Goal: Task Accomplishment & Management: Use online tool/utility

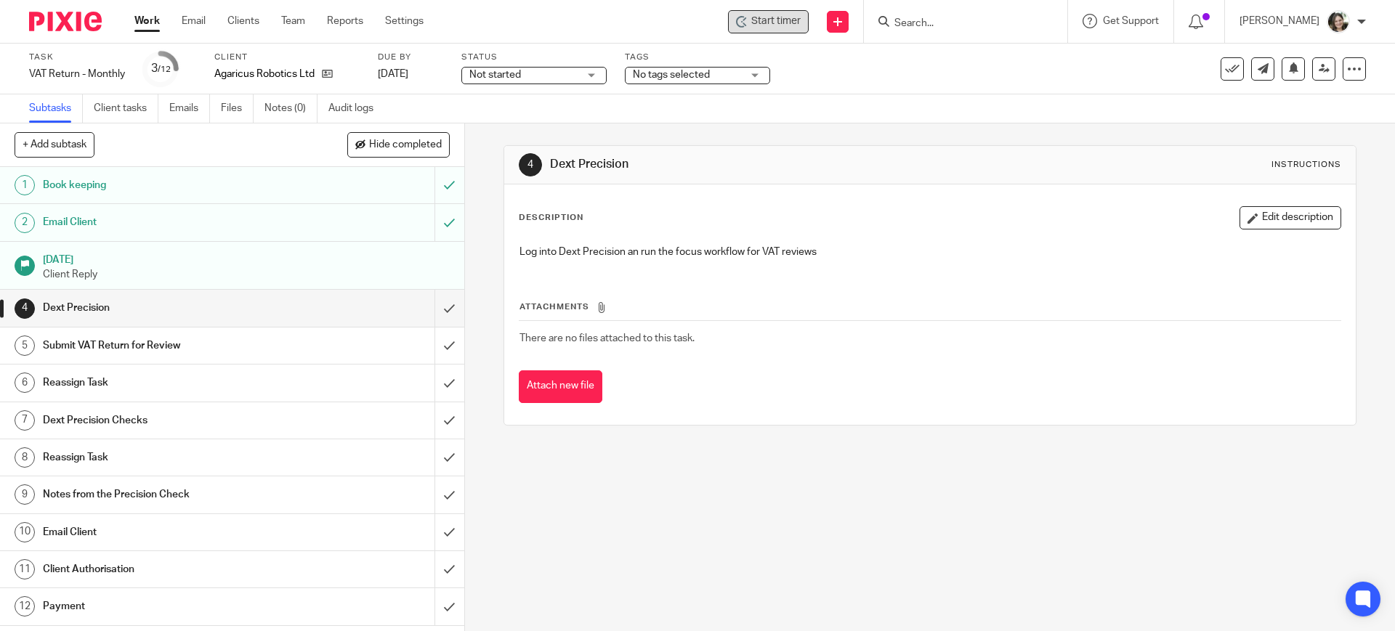
click at [782, 19] on span "Start timer" at bounding box center [775, 21] width 49 height 15
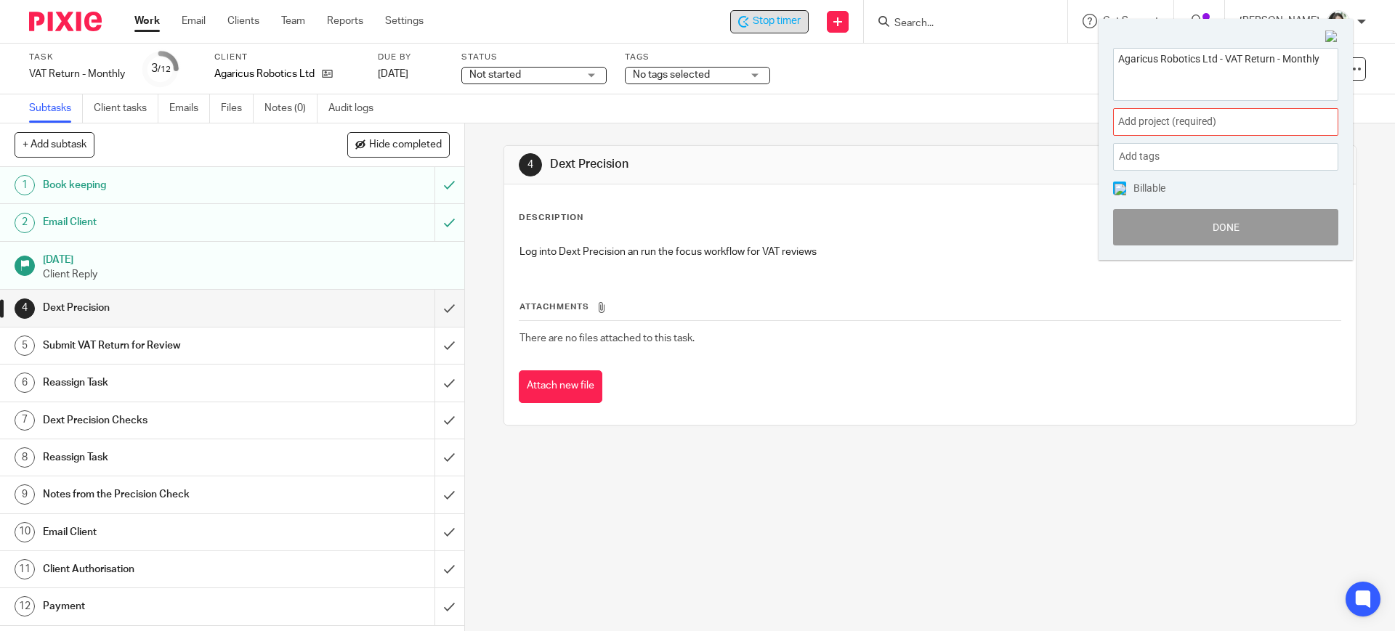
click at [1174, 124] on span "Add project (required) :" at bounding box center [1209, 121] width 183 height 15
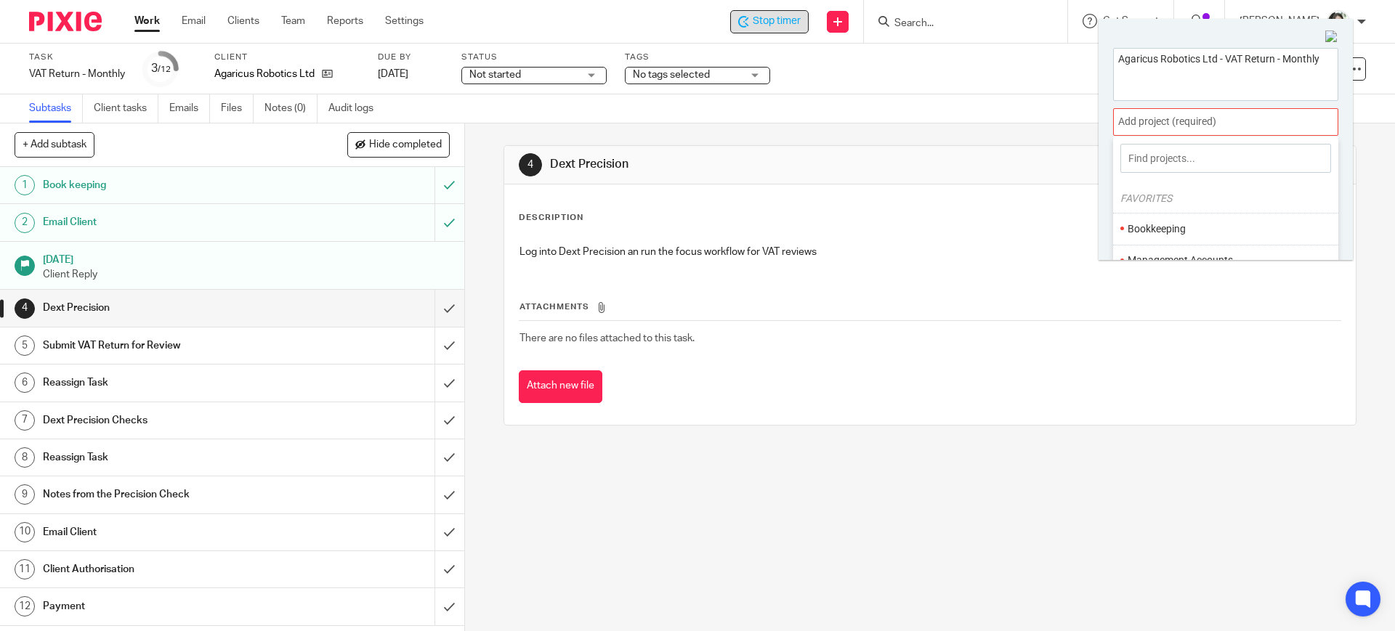
scroll to position [91, 0]
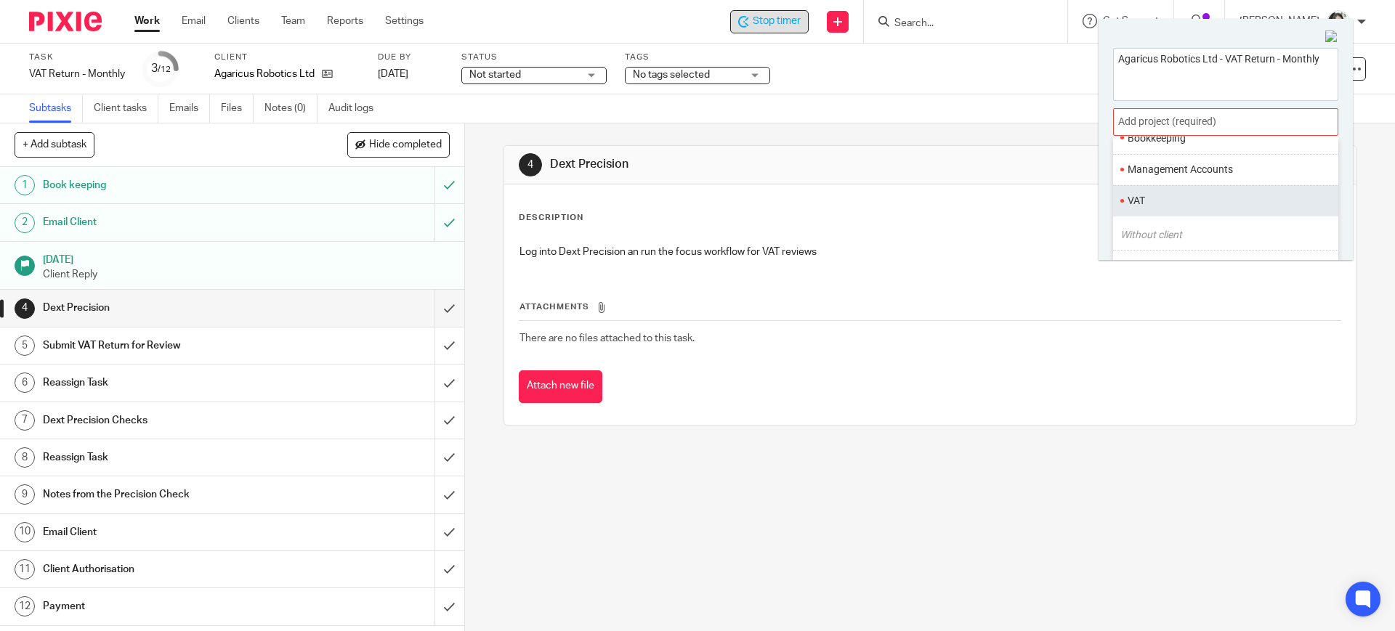
click at [1158, 202] on li "VAT" at bounding box center [1222, 200] width 190 height 15
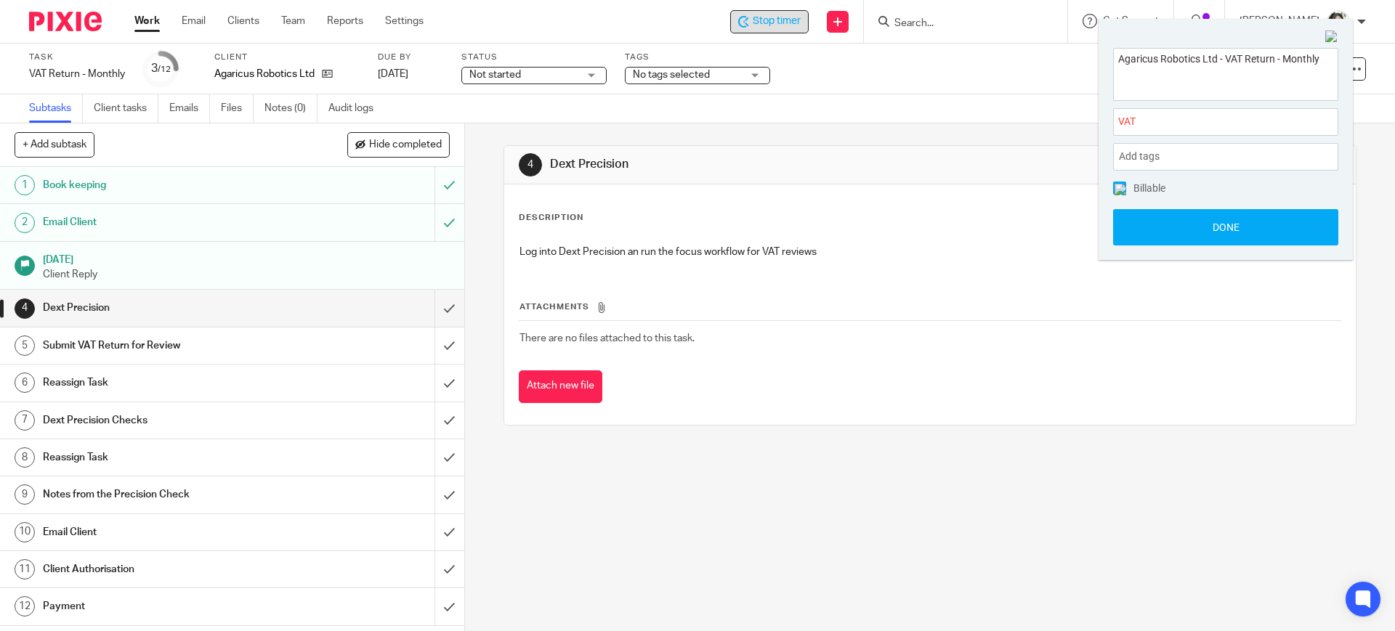
click at [1120, 186] on img at bounding box center [1120, 190] width 12 height 12
click at [1189, 222] on button "Done" at bounding box center [1225, 227] width 225 height 36
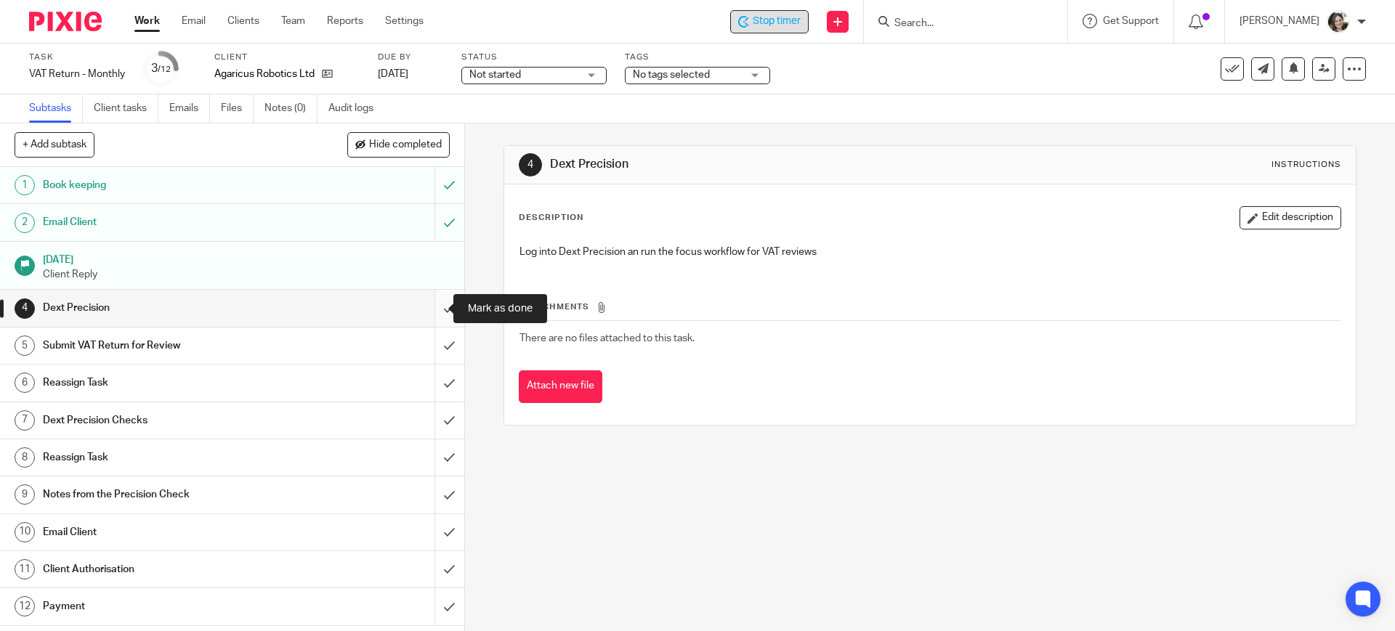
click at [432, 309] on input "submit" at bounding box center [232, 308] width 464 height 36
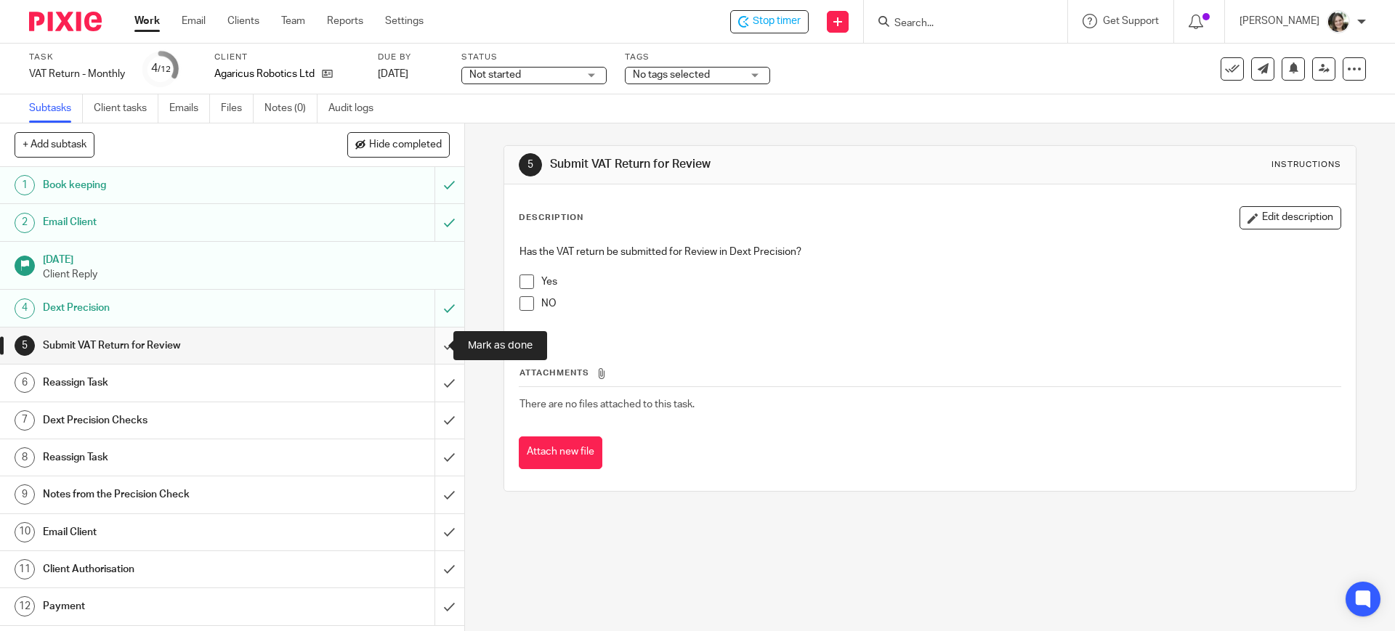
click at [433, 342] on input "submit" at bounding box center [232, 346] width 464 height 36
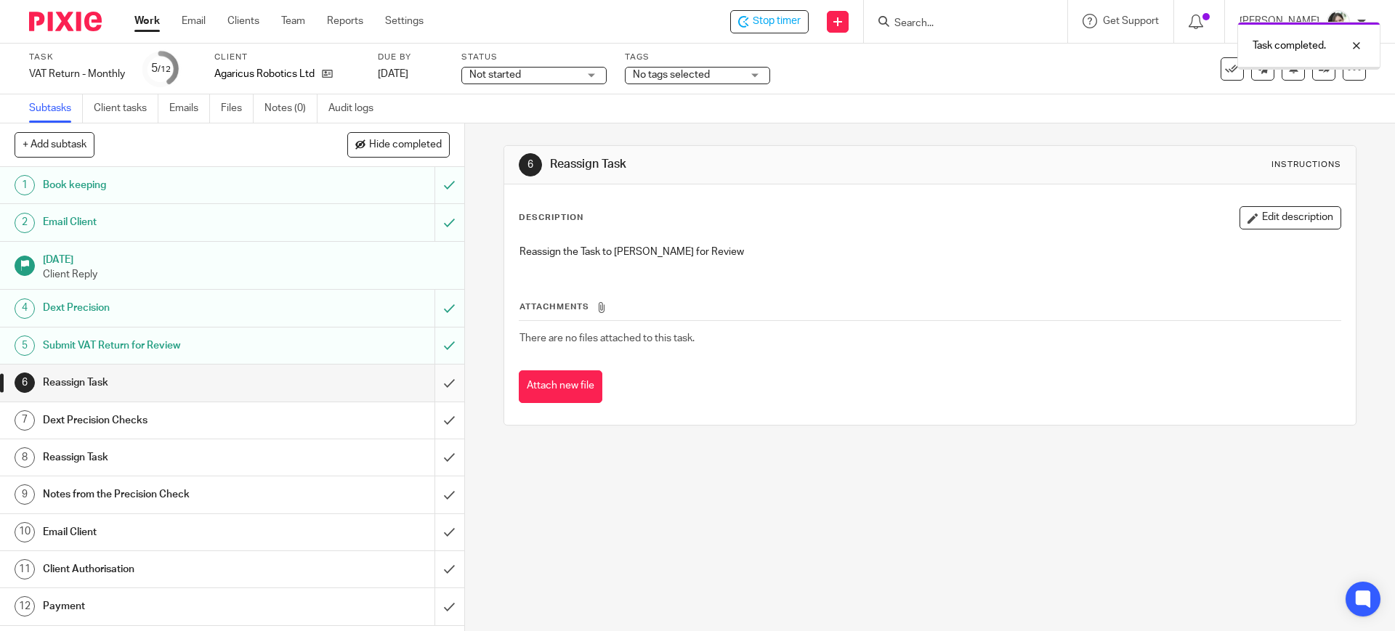
click at [426, 381] on input "submit" at bounding box center [232, 383] width 464 height 36
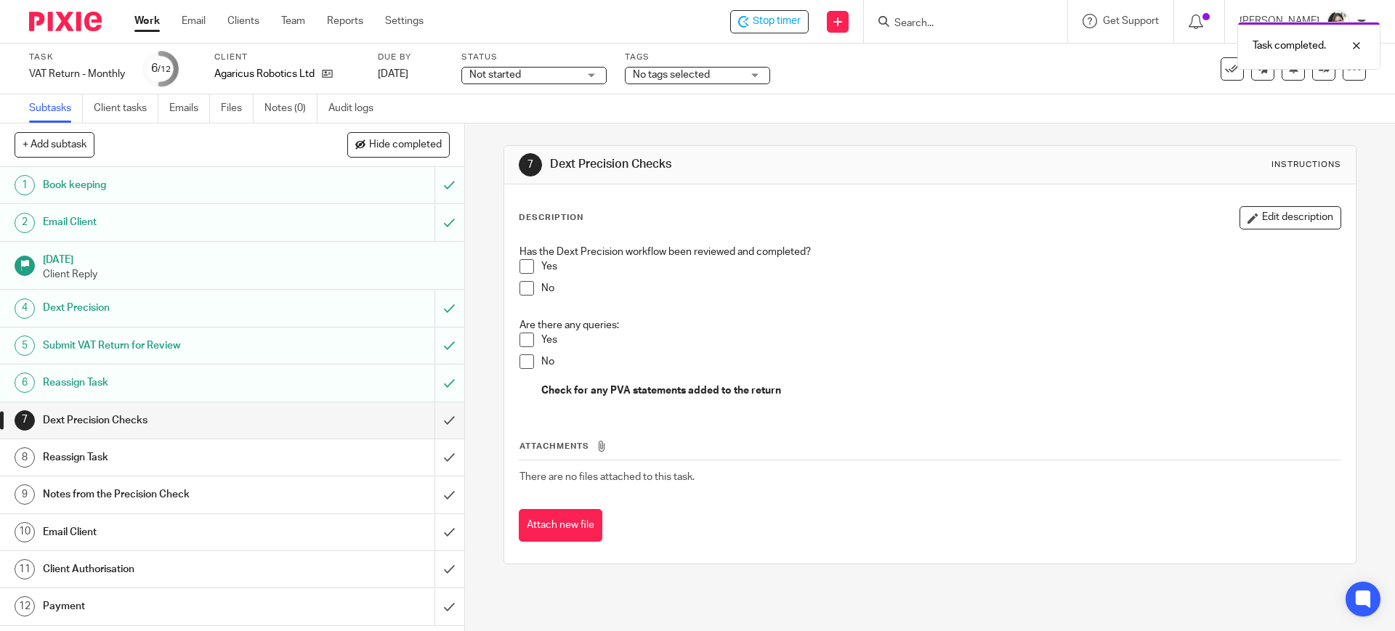
click at [133, 530] on h1 "Email Client" at bounding box center [168, 533] width 251 height 22
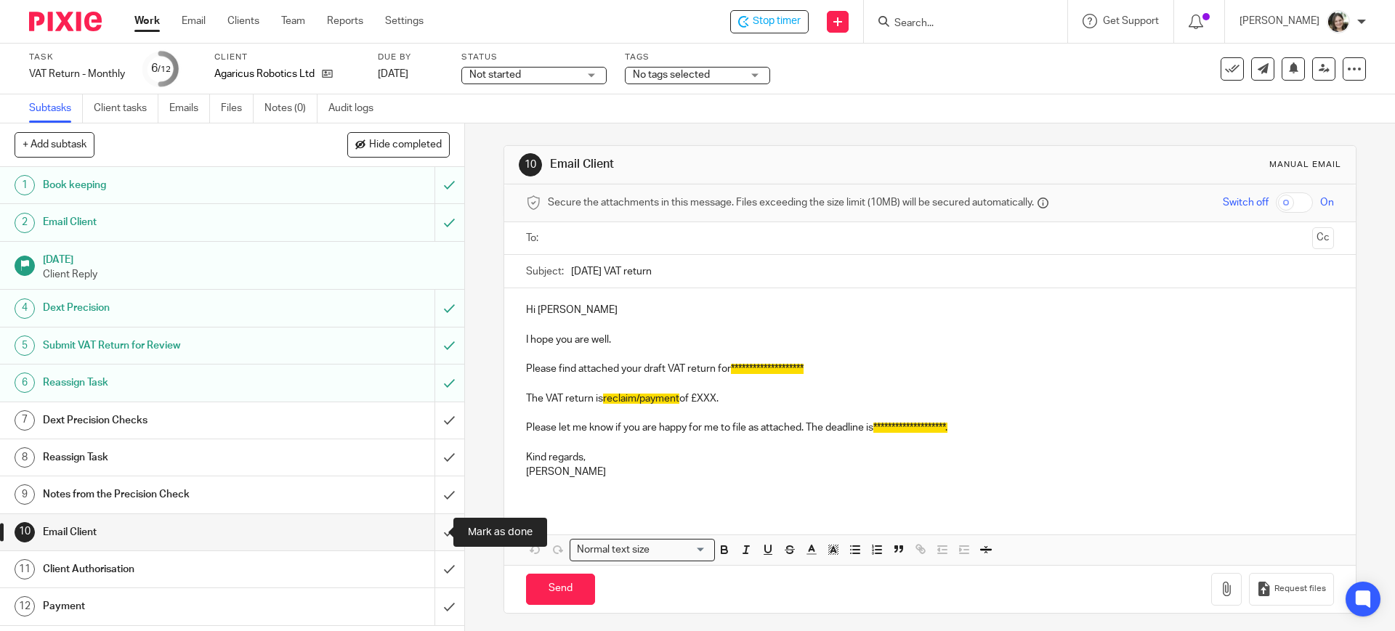
click at [427, 533] on input "submit" at bounding box center [232, 532] width 464 height 36
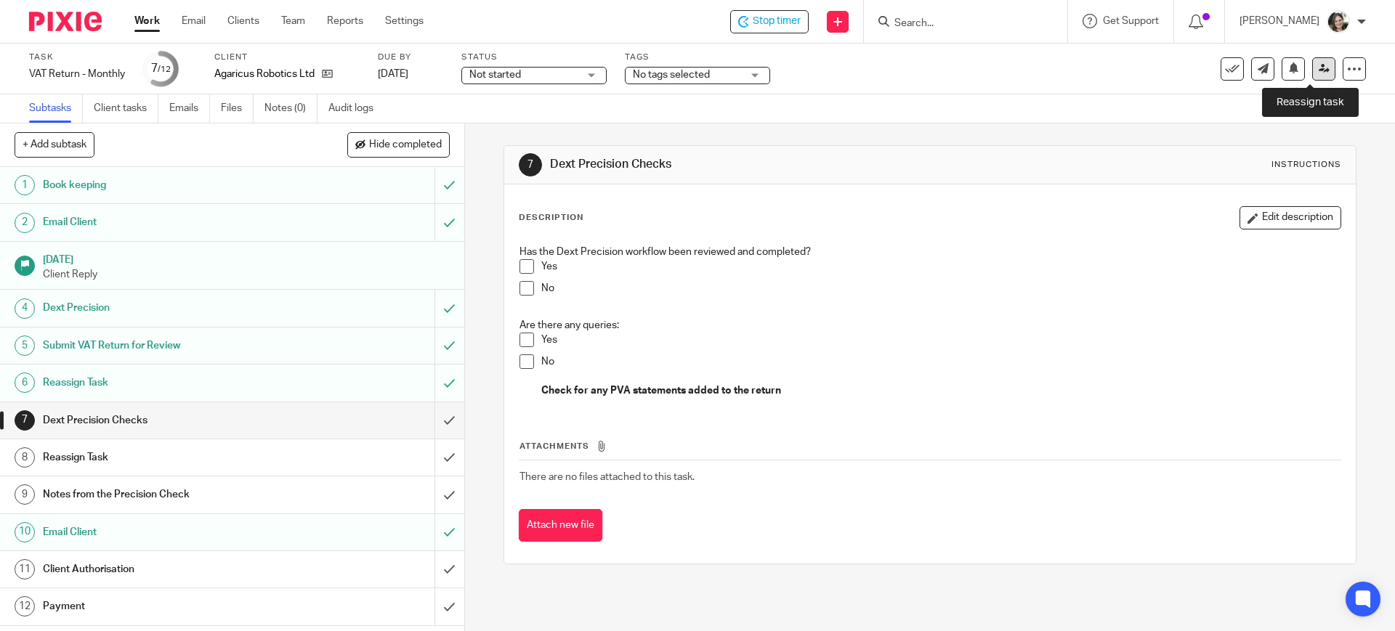
click at [1318, 63] on icon at bounding box center [1323, 68] width 11 height 11
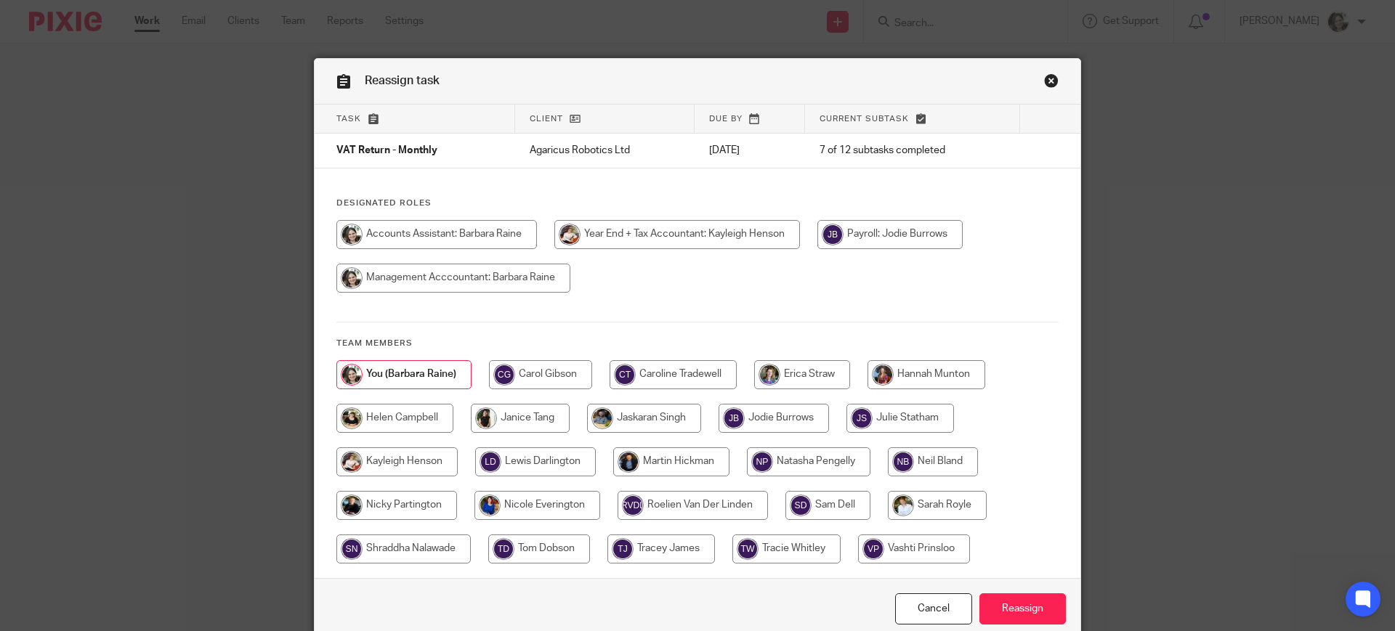
click at [416, 420] on input "radio" at bounding box center [394, 418] width 117 height 29
radio input "true"
click at [1024, 611] on input "Reassign" at bounding box center [1022, 609] width 86 height 31
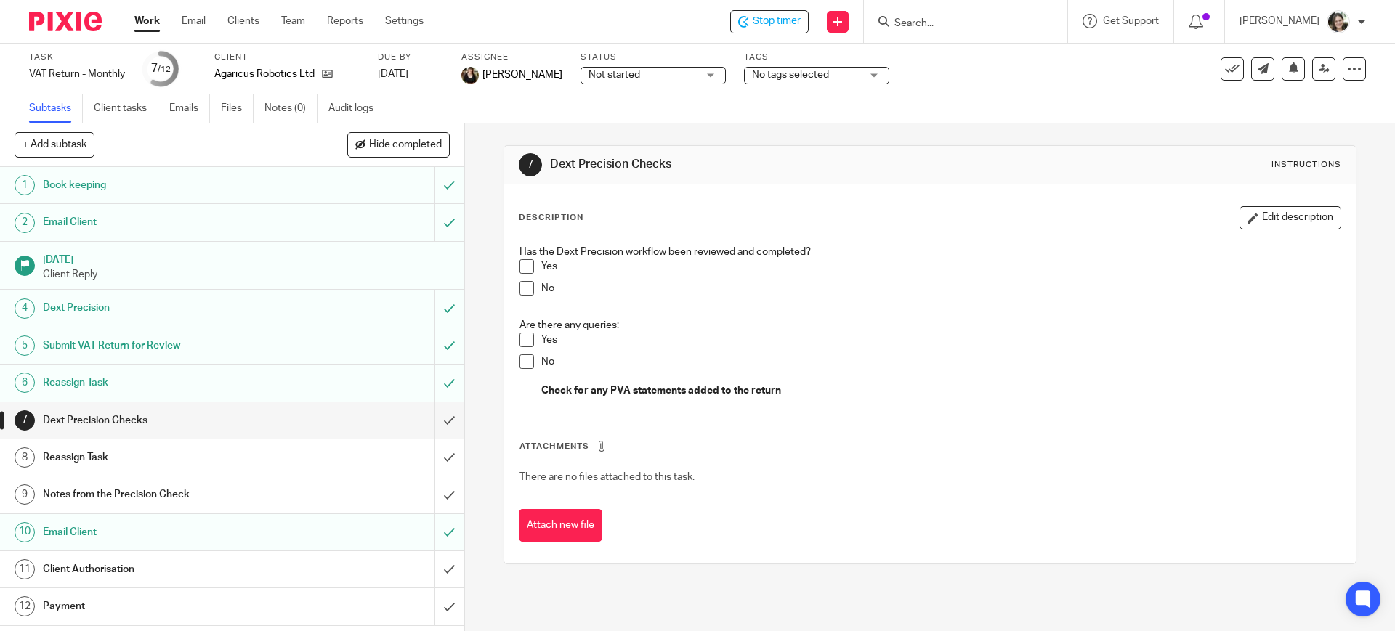
click at [154, 530] on h1 "Email Client" at bounding box center [168, 533] width 251 height 22
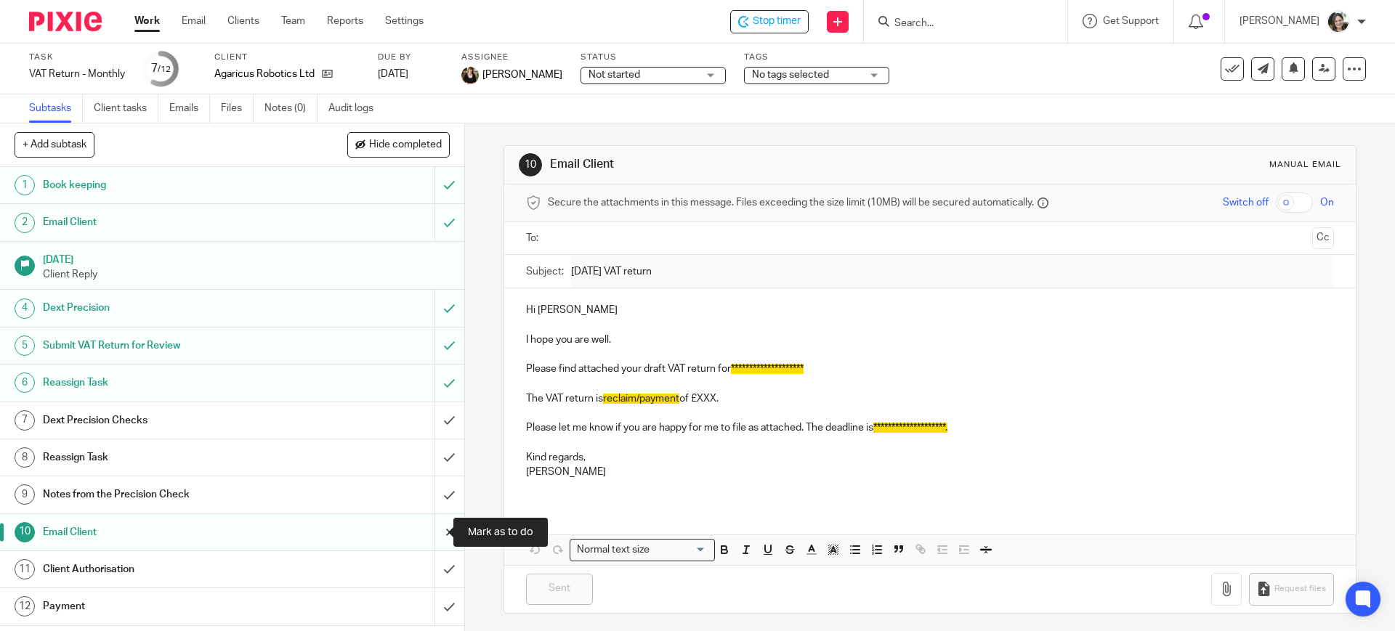
click at [428, 531] on input "submit" at bounding box center [232, 532] width 464 height 36
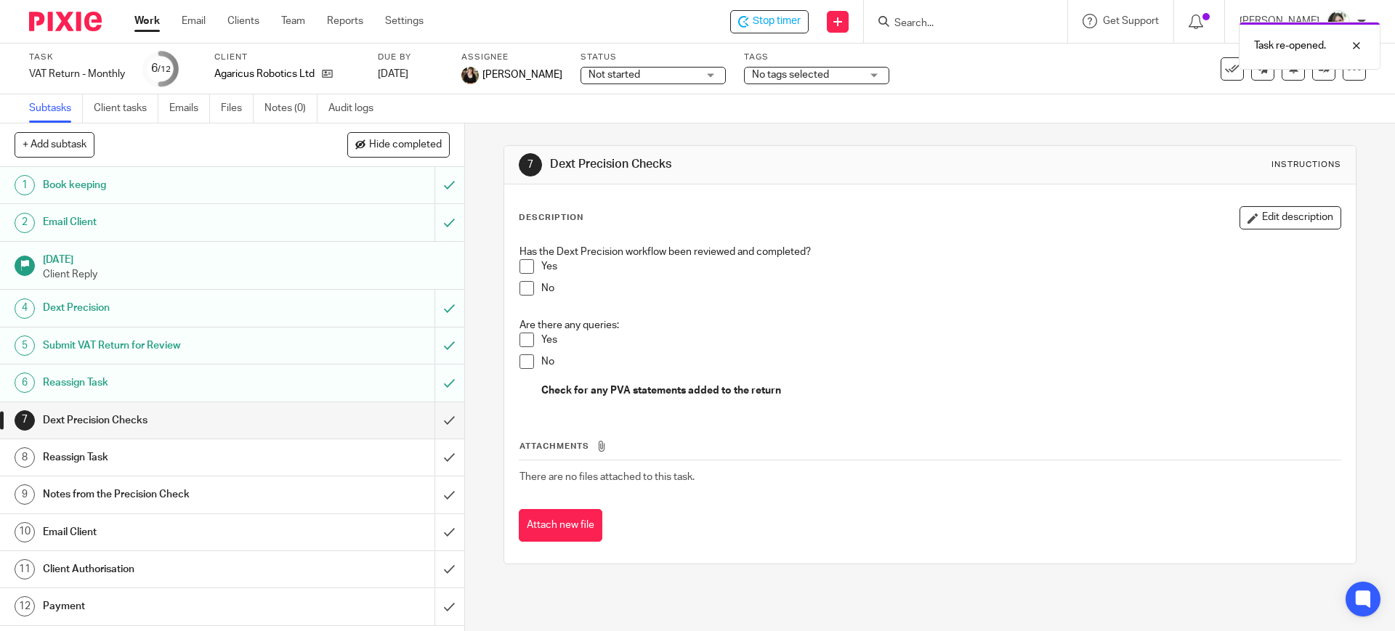
click at [122, 527] on h1 "Email Client" at bounding box center [168, 533] width 251 height 22
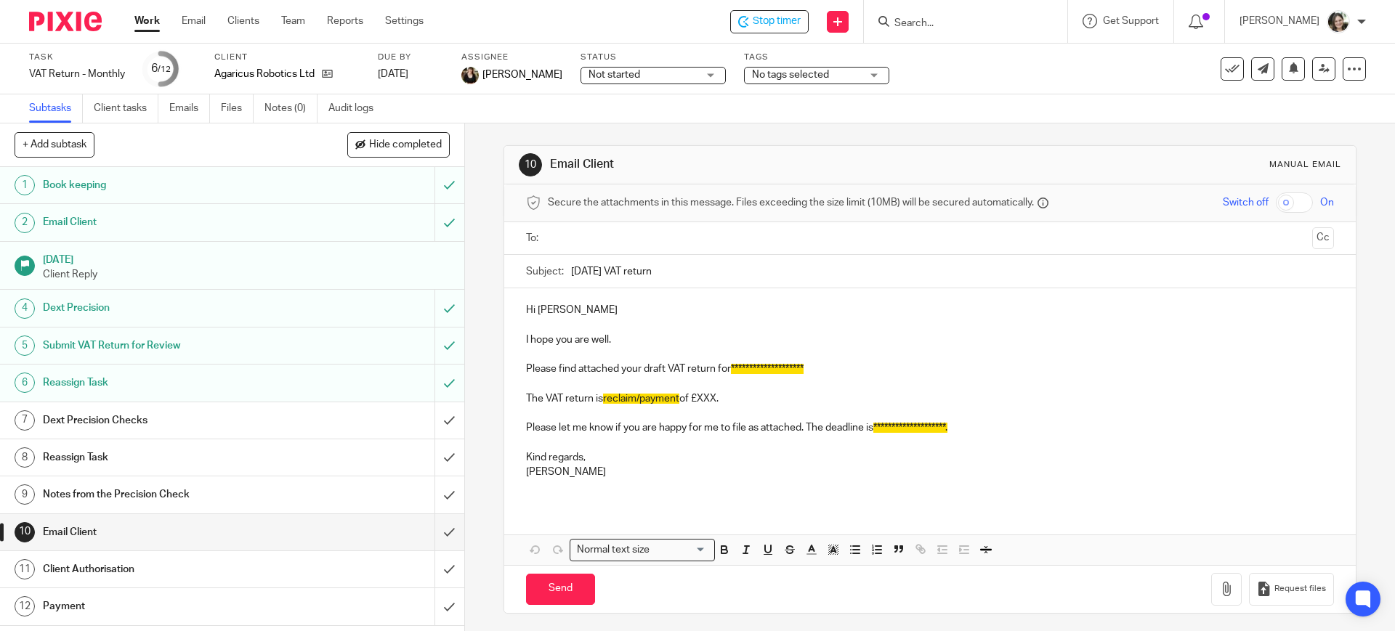
click at [638, 333] on p "I hope you are well." at bounding box center [929, 340] width 807 height 15
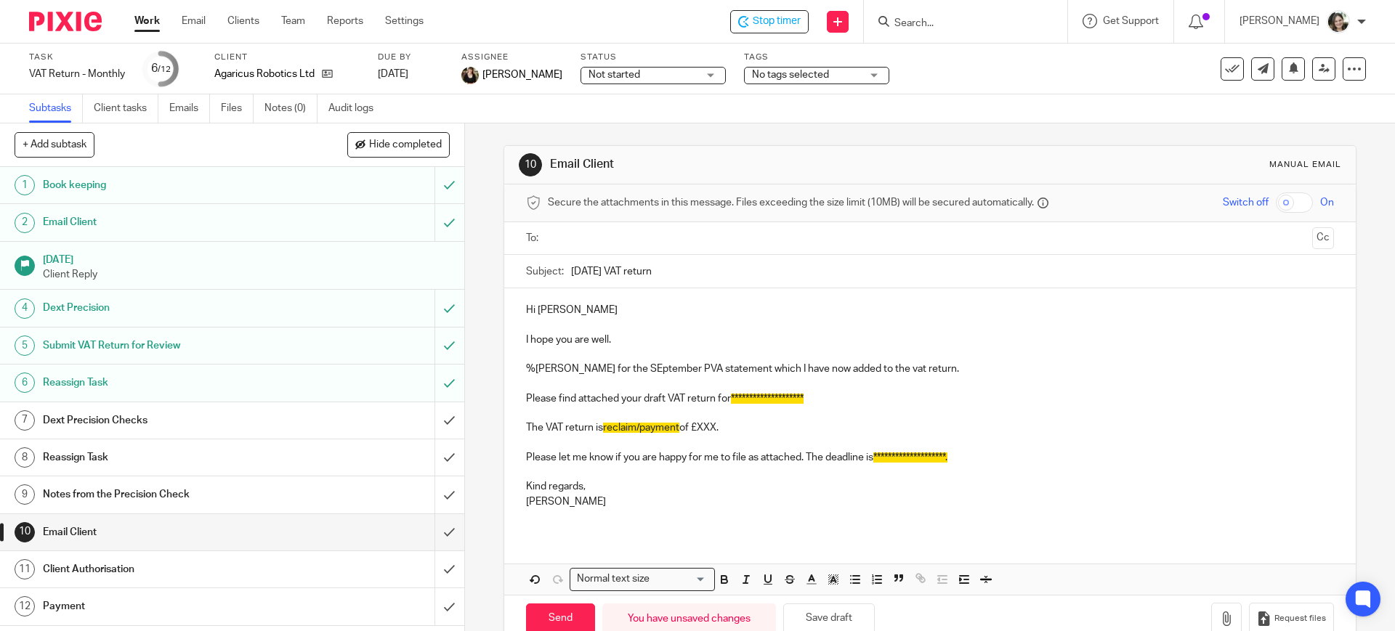
click at [530, 368] on p "%hank yoiu for the SEptember PVA statement which I have now added to the vat re…" at bounding box center [929, 369] width 807 height 15
click at [566, 370] on p "Thank yoiu for the SEptember PVA statement which I have now added to the vat re…" at bounding box center [929, 369] width 807 height 15
drag, startPoint x: 617, startPoint y: 365, endPoint x: 610, endPoint y: 369, distance: 8.5
click at [610, 369] on p "Thank you for the SEptember PVA statement which I have now added to the vat ret…" at bounding box center [929, 369] width 807 height 15
click at [939, 365] on p "Thank you for the September PVA statement which I have now added to the vat ret…" at bounding box center [929, 369] width 807 height 15
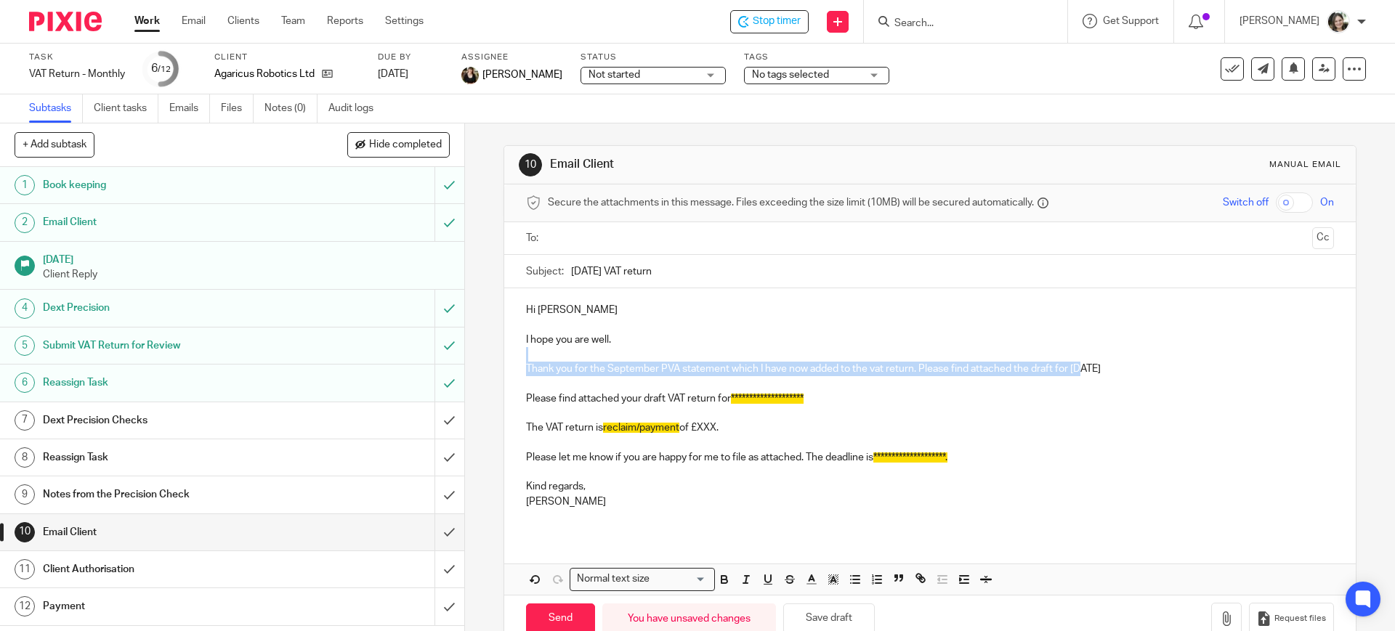
click at [1077, 365] on div "**********" at bounding box center [929, 411] width 851 height 246
click at [1077, 365] on p "Thank you for the September PVA statement which I have now added to the vat ret…" at bounding box center [929, 369] width 807 height 15
click at [1071, 367] on p "Thank you for the September PVA statement which I have now added to the vat ret…" at bounding box center [929, 369] width 807 height 15
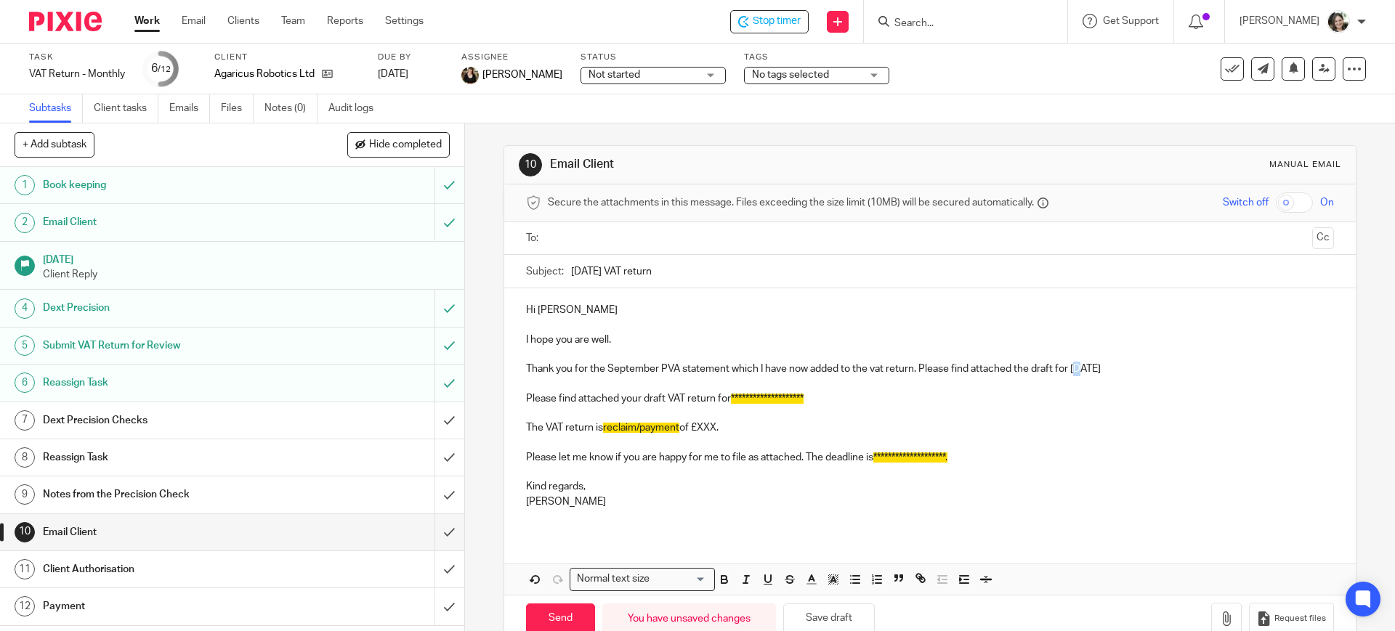
click at [1079, 370] on p "Thank you for the September PVA statement which I have now added to the vat ret…" at bounding box center [929, 369] width 807 height 15
click at [1165, 369] on p "Thank you for the September PVA statement which I have now added to the vat ret…" at bounding box center [929, 369] width 807 height 15
drag, startPoint x: 517, startPoint y: 395, endPoint x: 877, endPoint y: 395, distance: 360.3
click at [877, 395] on div "**********" at bounding box center [929, 411] width 851 height 246
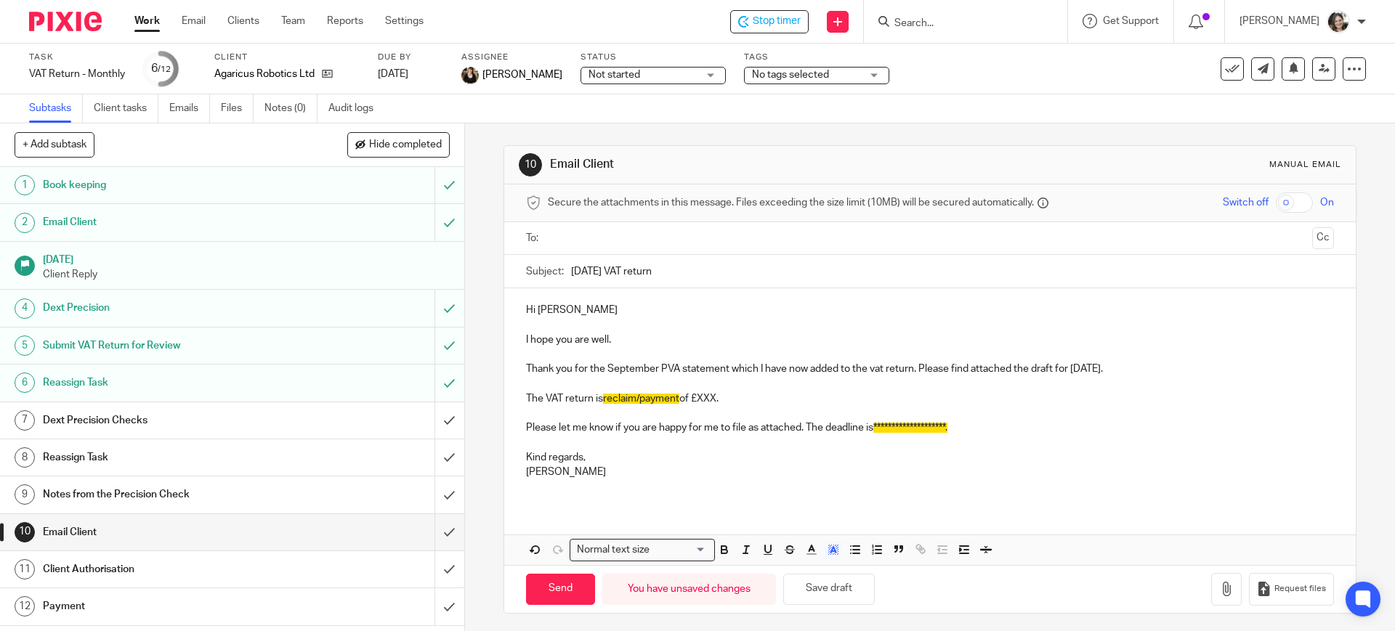
click at [633, 397] on span "reclaim/payment" at bounding box center [641, 399] width 76 height 10
drag, startPoint x: 633, startPoint y: 397, endPoint x: 659, endPoint y: 397, distance: 25.4
click at [659, 397] on span "reclaim/payment" at bounding box center [641, 399] width 76 height 10
drag, startPoint x: 602, startPoint y: 400, endPoint x: 624, endPoint y: 400, distance: 21.8
click at [624, 400] on span "reclaim" at bounding box center [619, 399] width 33 height 10
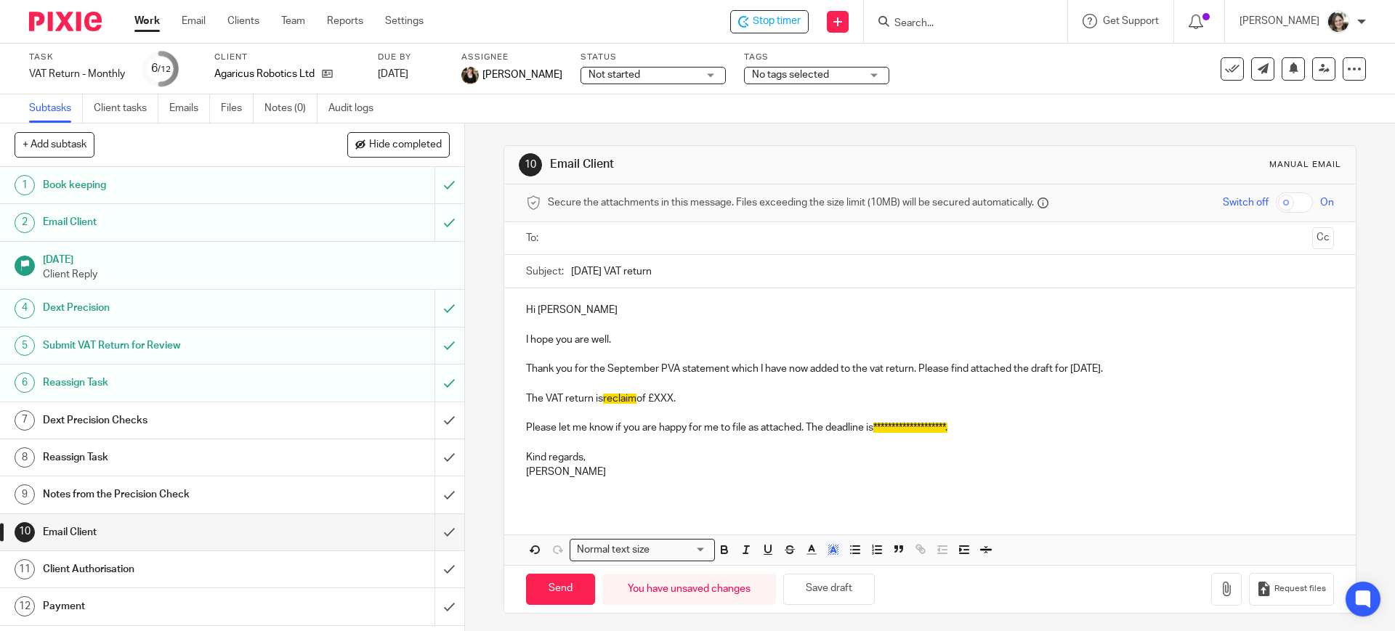
click at [631, 400] on span "reclaim" at bounding box center [619, 399] width 33 height 10
drag, startPoint x: 631, startPoint y: 400, endPoint x: 600, endPoint y: 400, distance: 31.2
click at [603, 400] on span "reclaim" at bounding box center [619, 399] width 33 height 10
click at [833, 554] on rect "button" at bounding box center [833, 554] width 1 height 1
click at [797, 564] on li "color:#FFFFFF" at bounding box center [800, 569] width 11 height 11
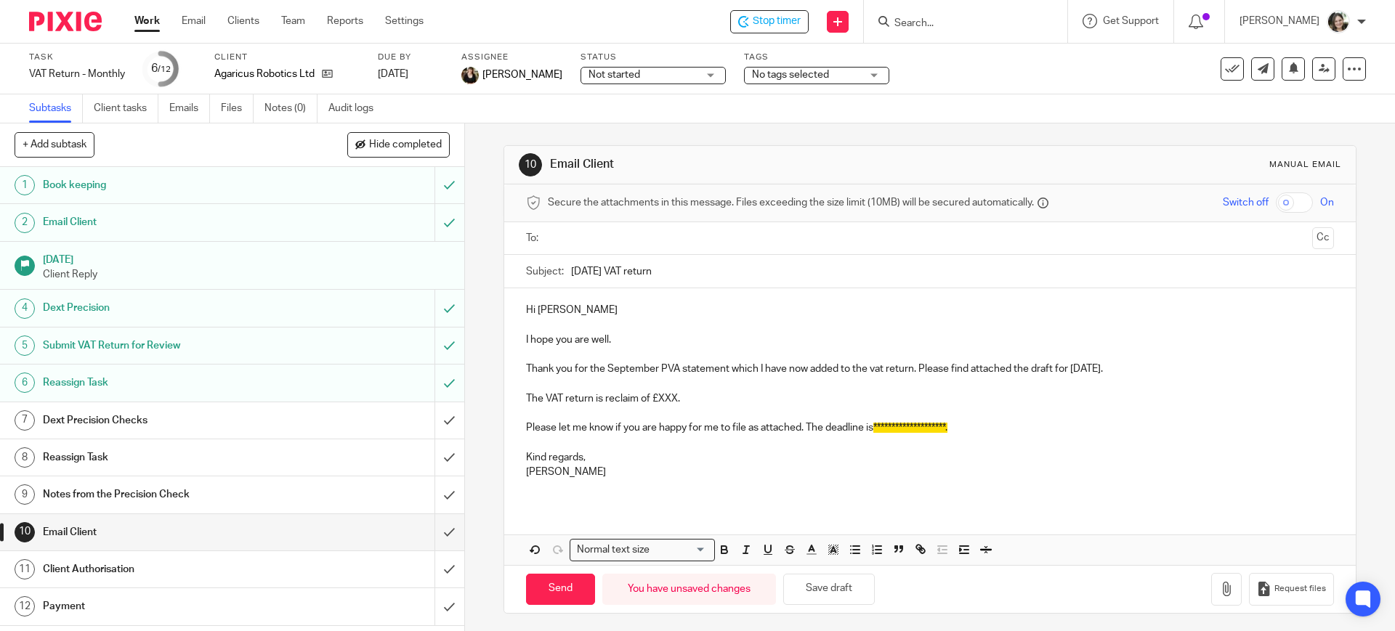
click at [675, 421] on p "**********" at bounding box center [929, 428] width 807 height 15
click at [665, 399] on p "The VAT return is reclaim of £XXX." at bounding box center [929, 399] width 807 height 15
drag, startPoint x: 653, startPoint y: 400, endPoint x: 675, endPoint y: 400, distance: 21.8
click at [675, 400] on p "The VAT return is reclaim of £XXX." at bounding box center [929, 399] width 807 height 15
click at [661, 401] on p "The VAT return is reclaim of £3,241.39." at bounding box center [929, 399] width 807 height 15
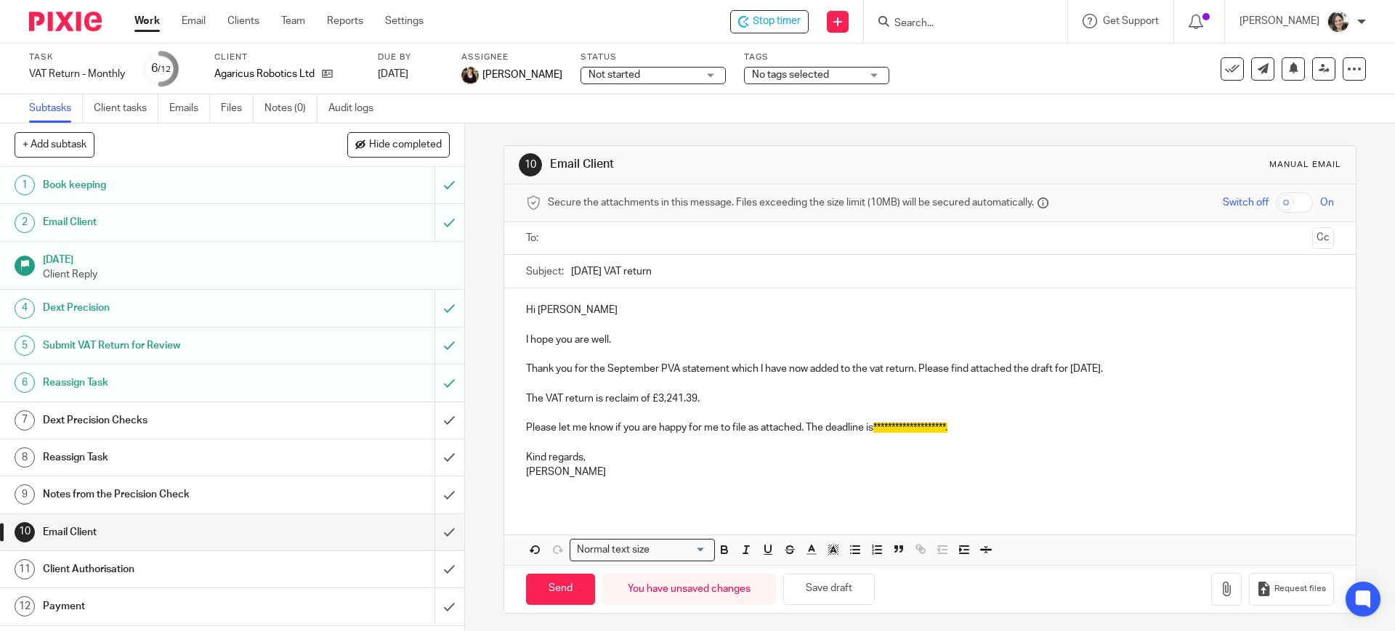
click at [721, 398] on p "The VAT return is reclaim of £3,241.39." at bounding box center [929, 399] width 807 height 15
drag, startPoint x: 805, startPoint y: 429, endPoint x: 976, endPoint y: 429, distance: 171.4
click at [976, 429] on p "**********" at bounding box center [929, 428] width 807 height 15
click at [696, 445] on p at bounding box center [929, 443] width 807 height 15
drag, startPoint x: 514, startPoint y: 461, endPoint x: 580, endPoint y: 462, distance: 66.1
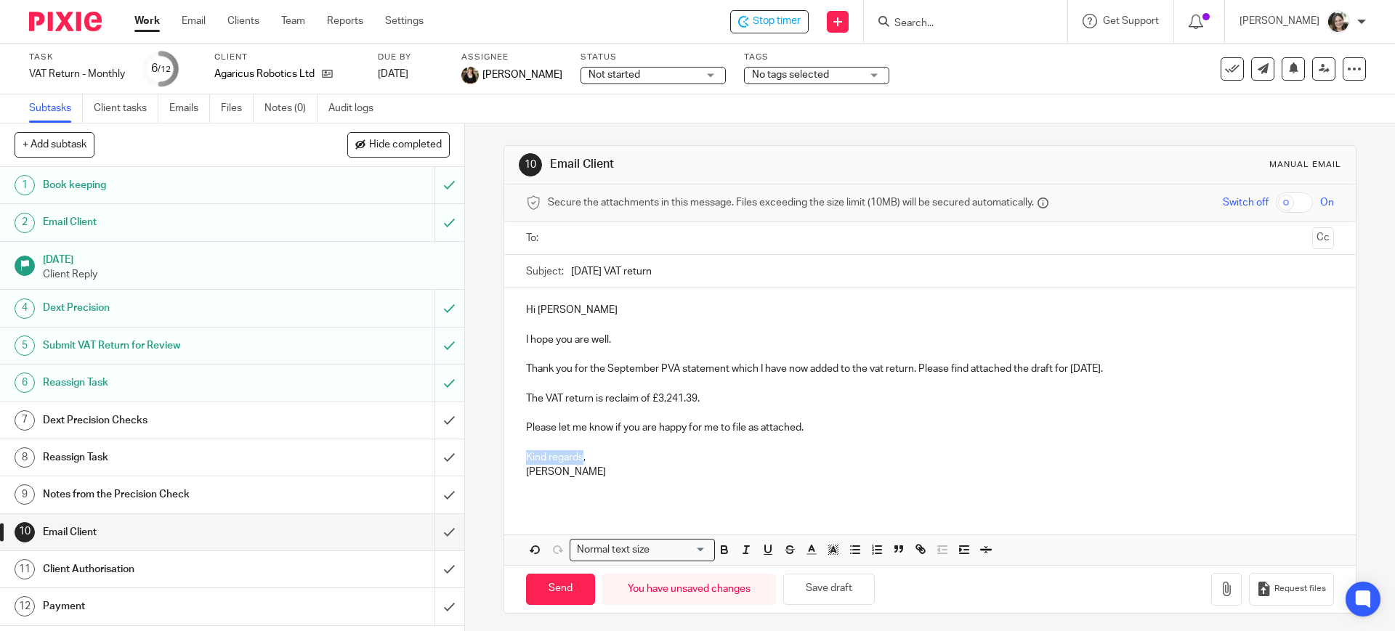
click at [580, 462] on div "Hi Bashir I hope you are well. Thank you for the September PVA statement which …" at bounding box center [929, 396] width 851 height 216
click at [569, 504] on div "Hi Bashir I hope you are well. Thank you for the September PVA statement which …" at bounding box center [929, 396] width 851 height 216
click at [536, 307] on p "Hi Bashir" at bounding box center [929, 310] width 807 height 15
click at [535, 311] on p "Hi Bashir" at bounding box center [929, 310] width 807 height 15
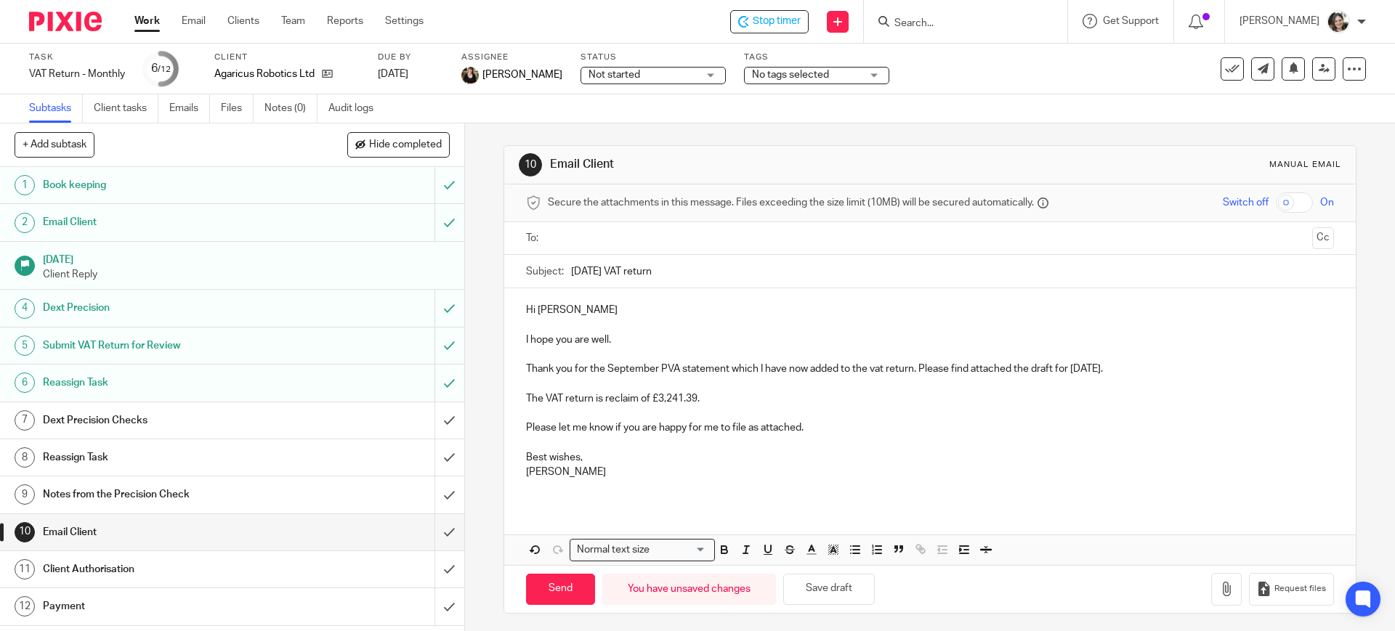
click at [582, 244] on input "text" at bounding box center [929, 238] width 753 height 17
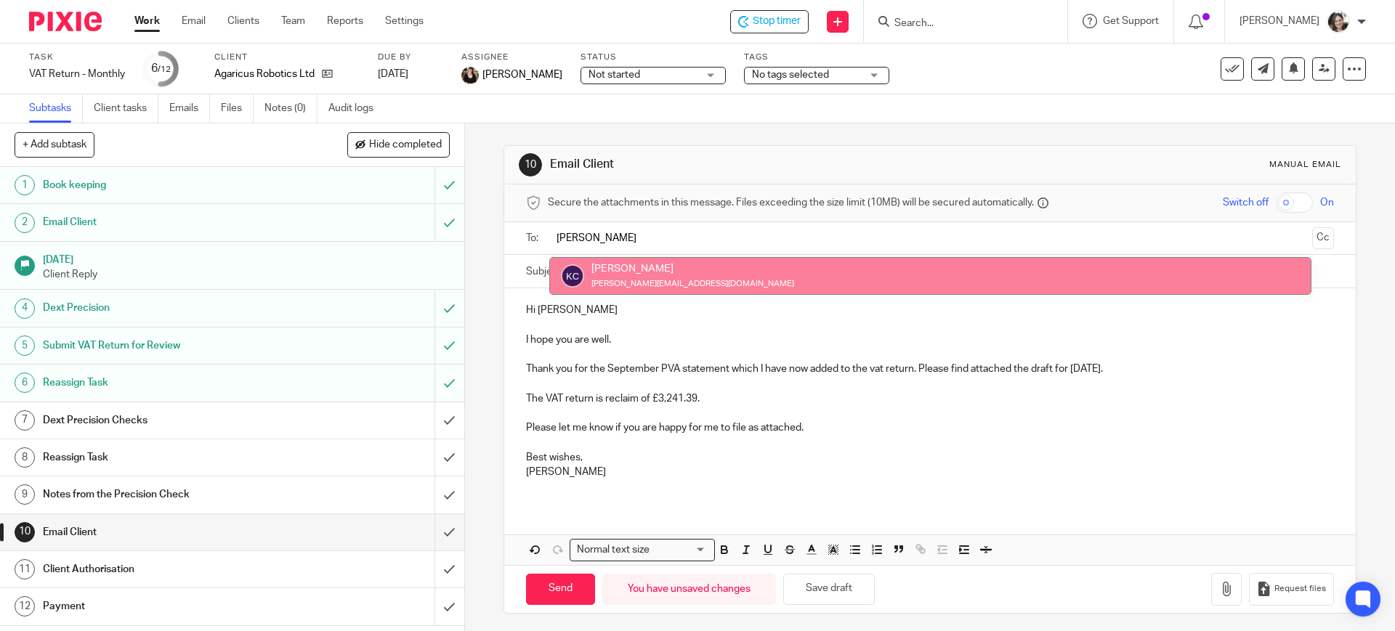
type input "kim"
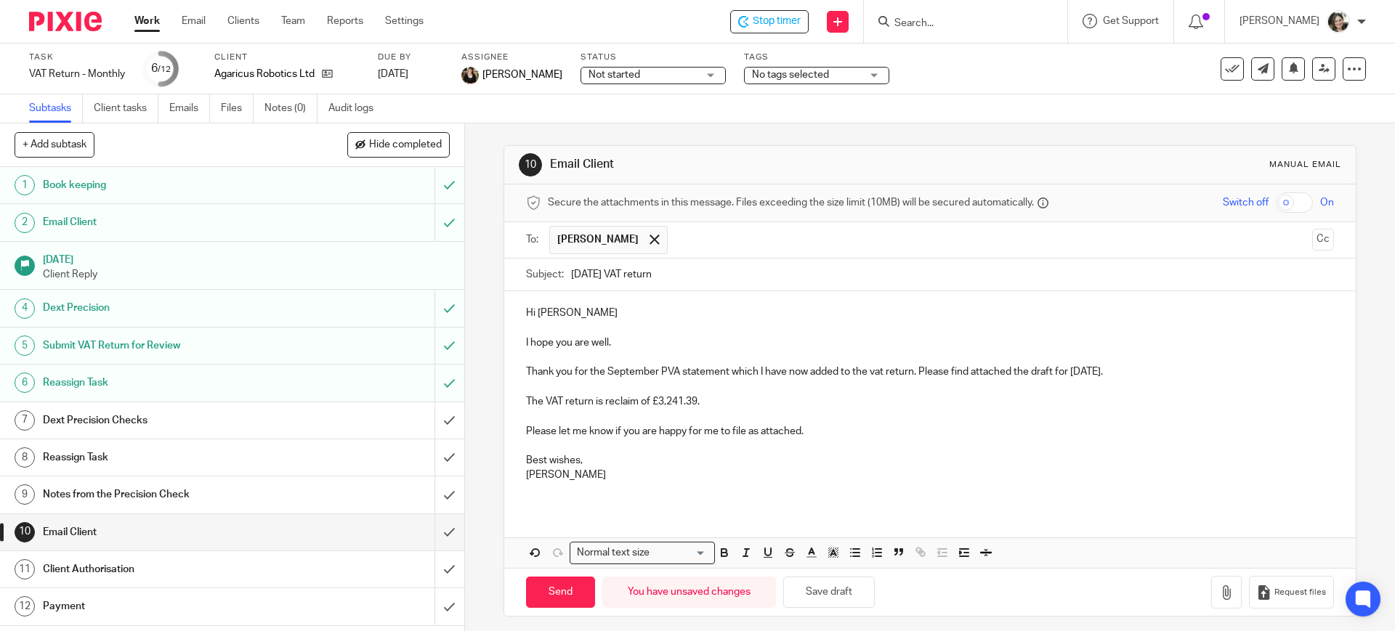
click at [692, 238] on input "text" at bounding box center [990, 240] width 631 height 28
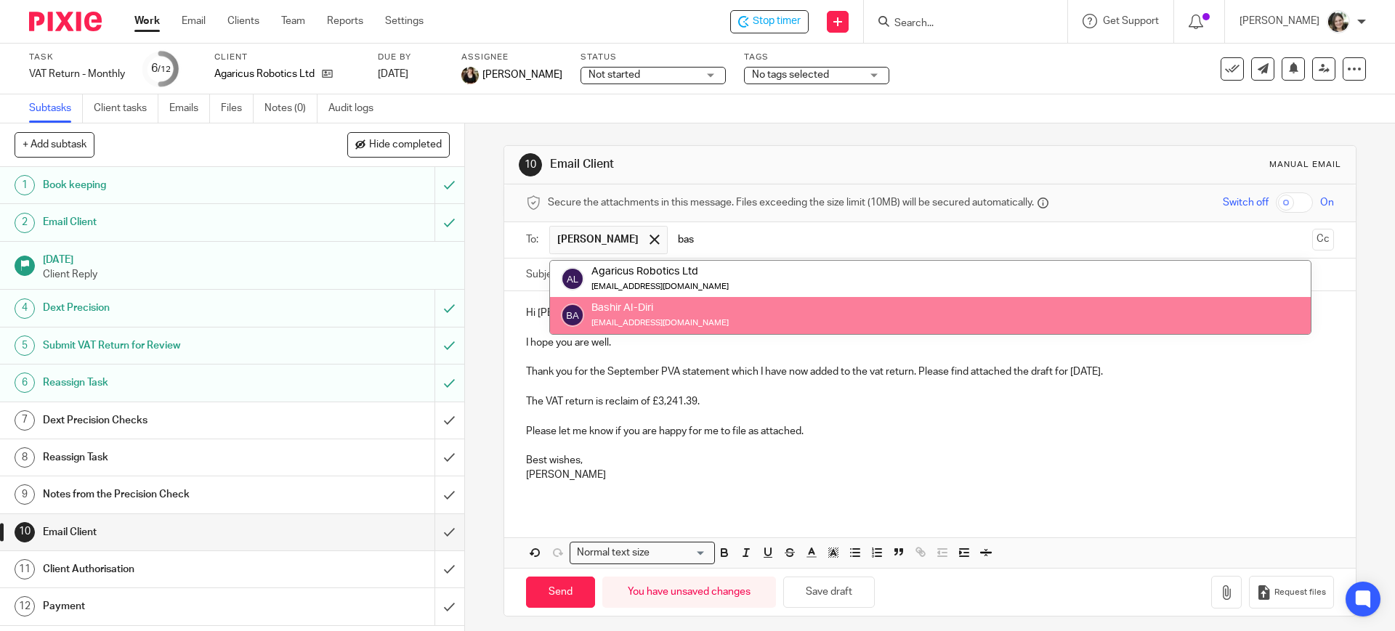
type input "bas"
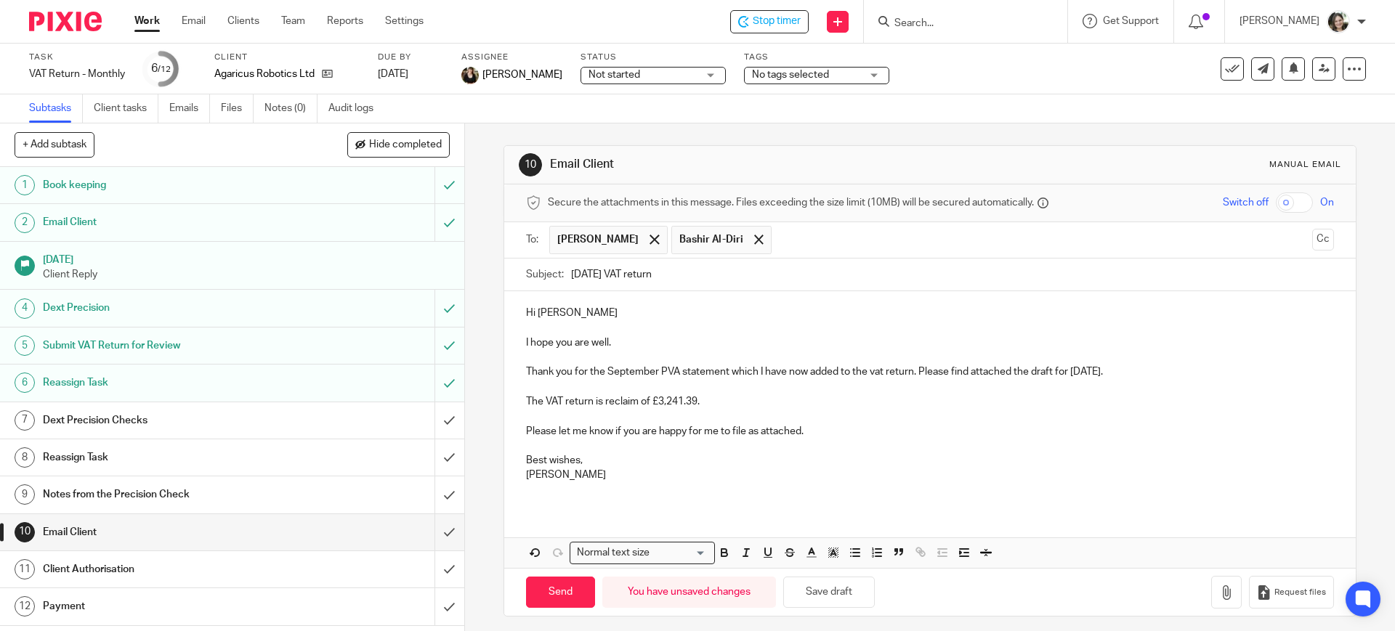
click at [655, 303] on div "Hi Kim, Bashir I hope you are well. Thank you for the September PVA statement w…" at bounding box center [929, 399] width 851 height 216
click at [1219, 590] on icon "button" at bounding box center [1226, 593] width 15 height 15
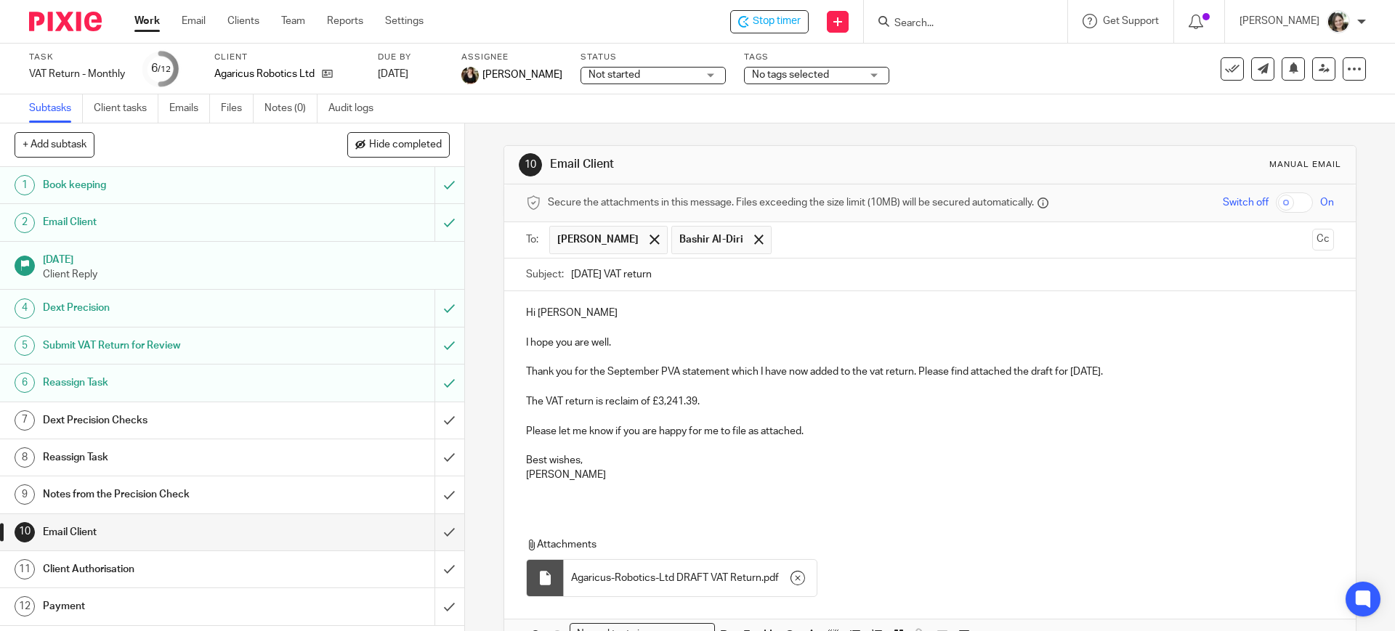
click at [540, 495] on p at bounding box center [929, 490] width 807 height 15
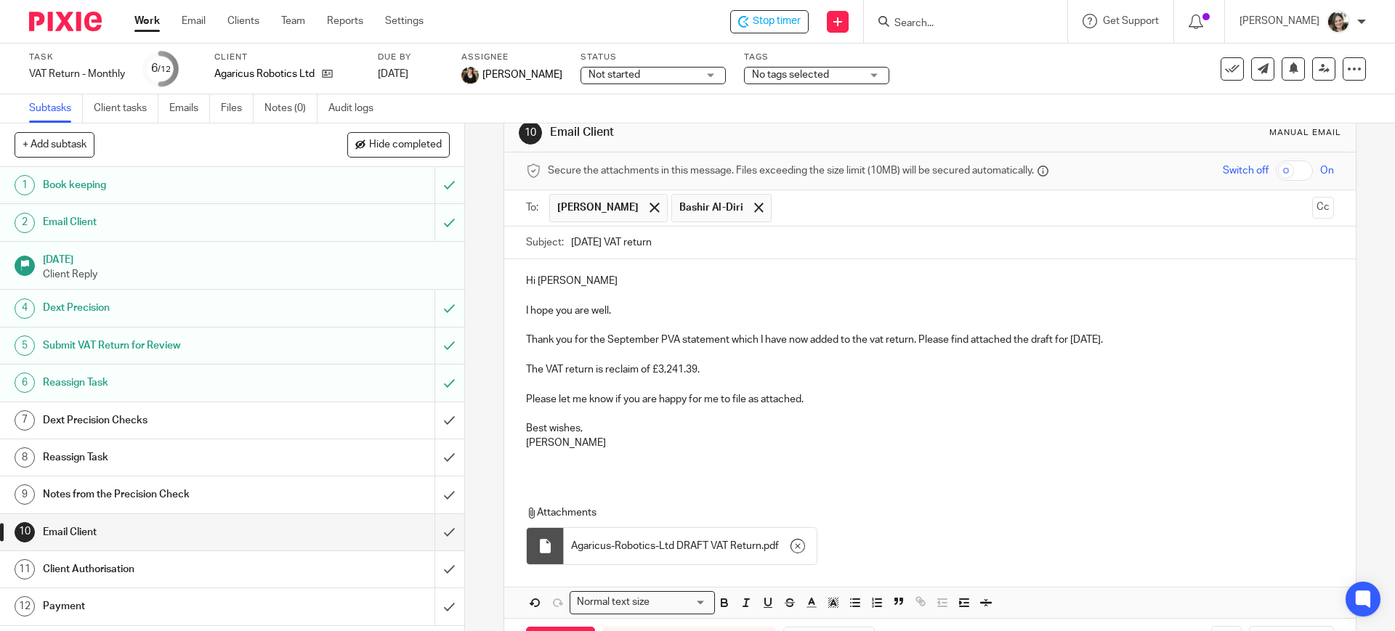
scroll to position [89, 0]
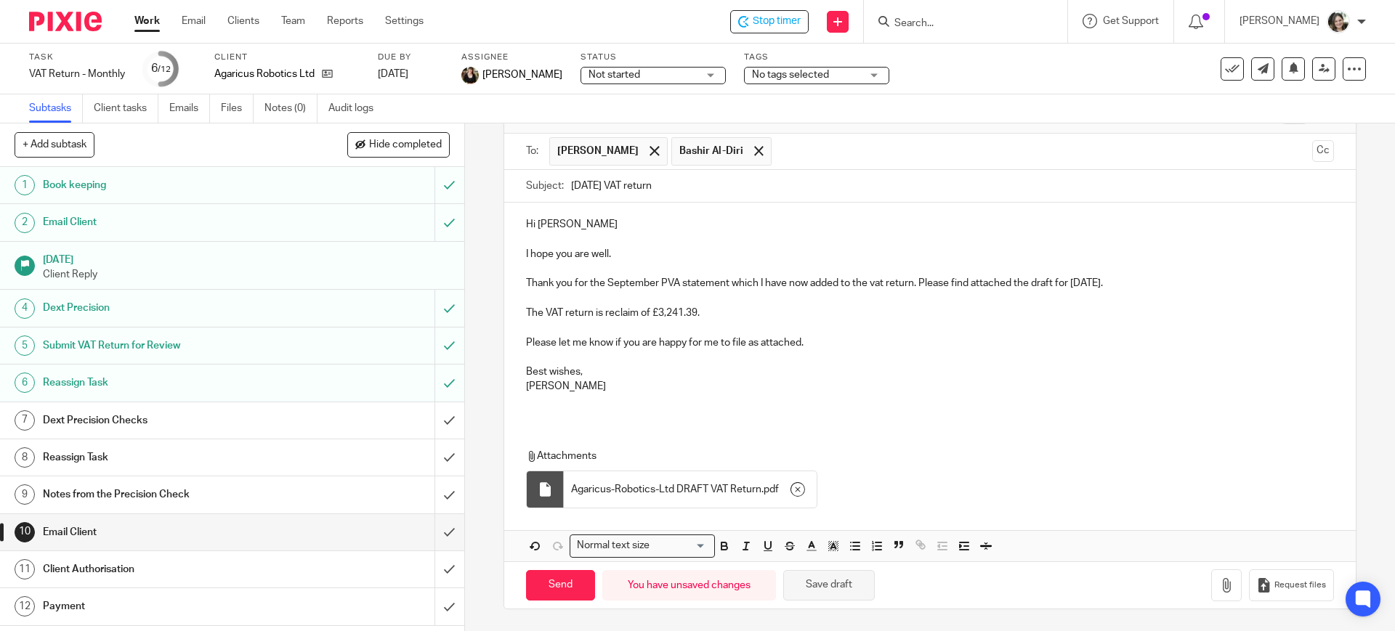
click at [823, 582] on button "Save draft" at bounding box center [829, 585] width 92 height 31
click at [552, 588] on input "Send" at bounding box center [560, 585] width 69 height 31
type input "Sent"
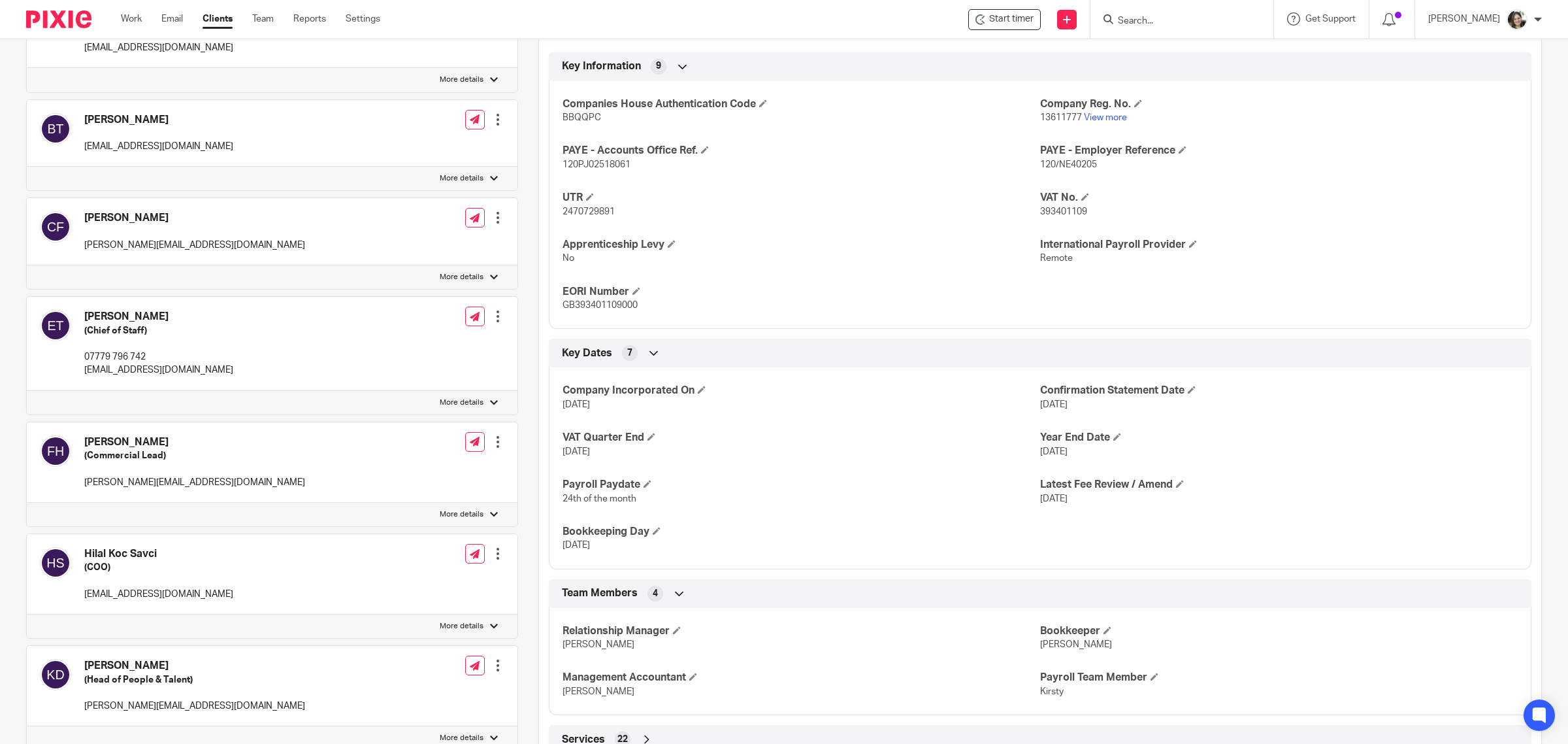
scroll to position [596, 0]
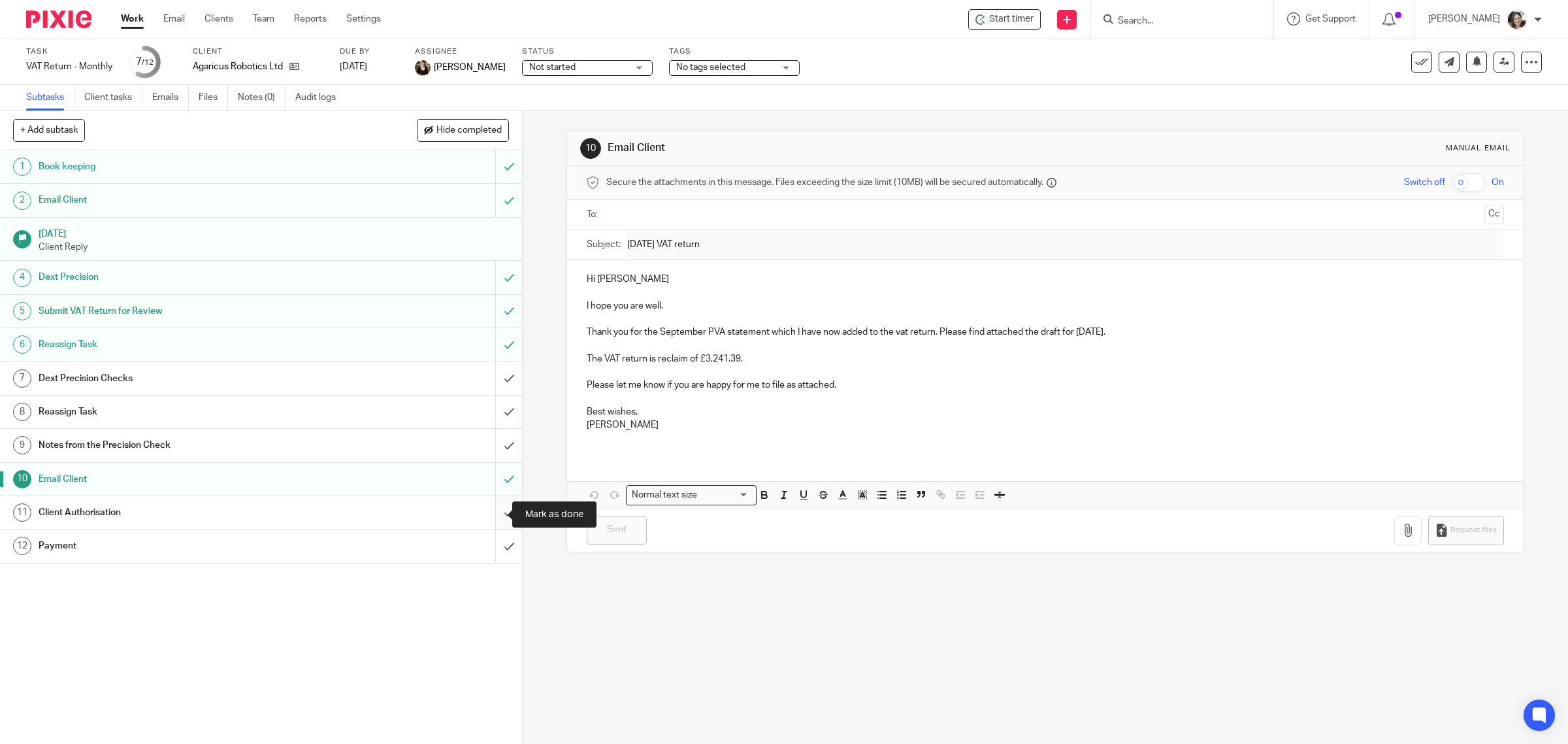
click at [487, 514] on input "submit" at bounding box center [261, 512] width 522 height 32
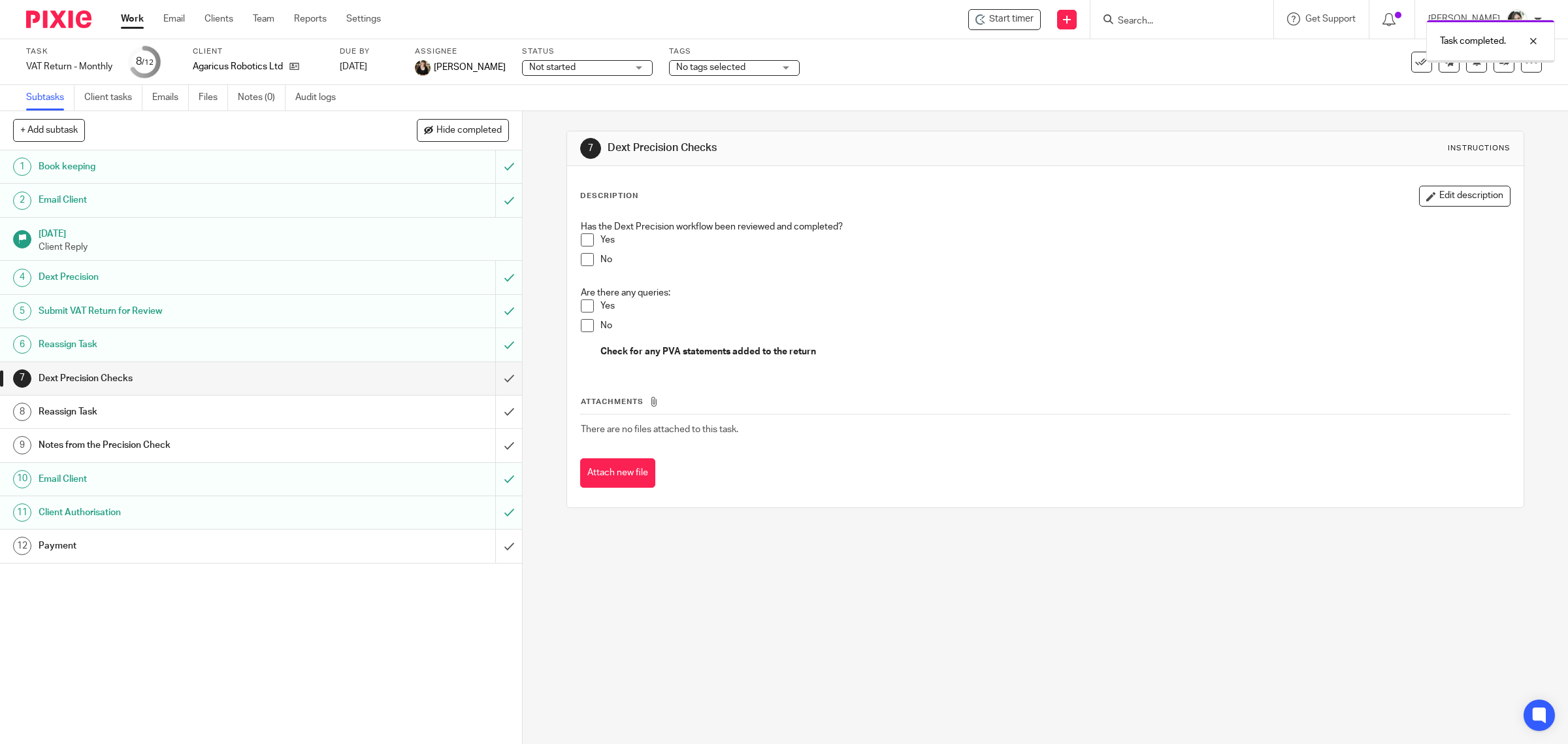
click at [406, 551] on div "Payment" at bounding box center [260, 546] width 444 height 20
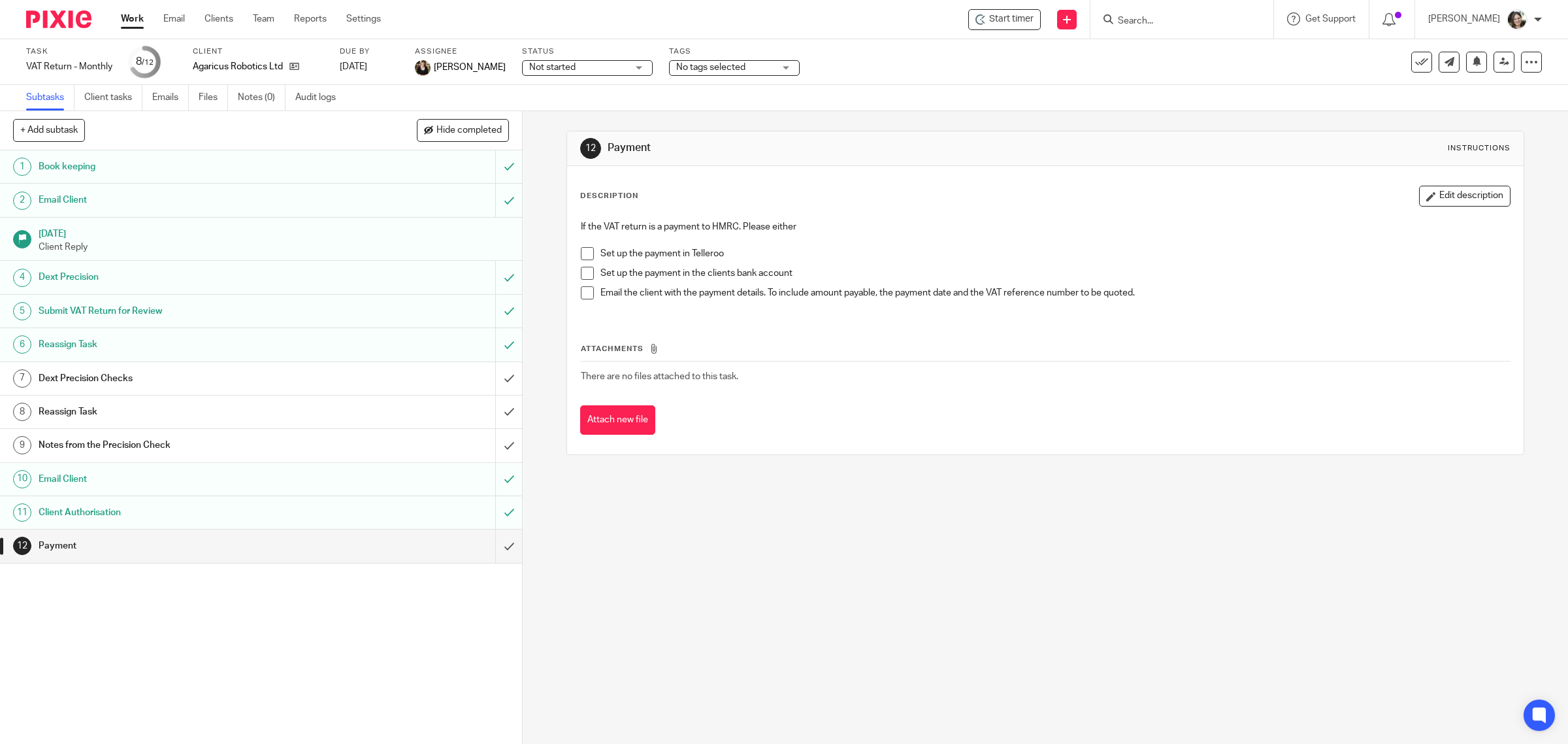
click at [399, 514] on div "Client Authorisation" at bounding box center [260, 513] width 444 height 20
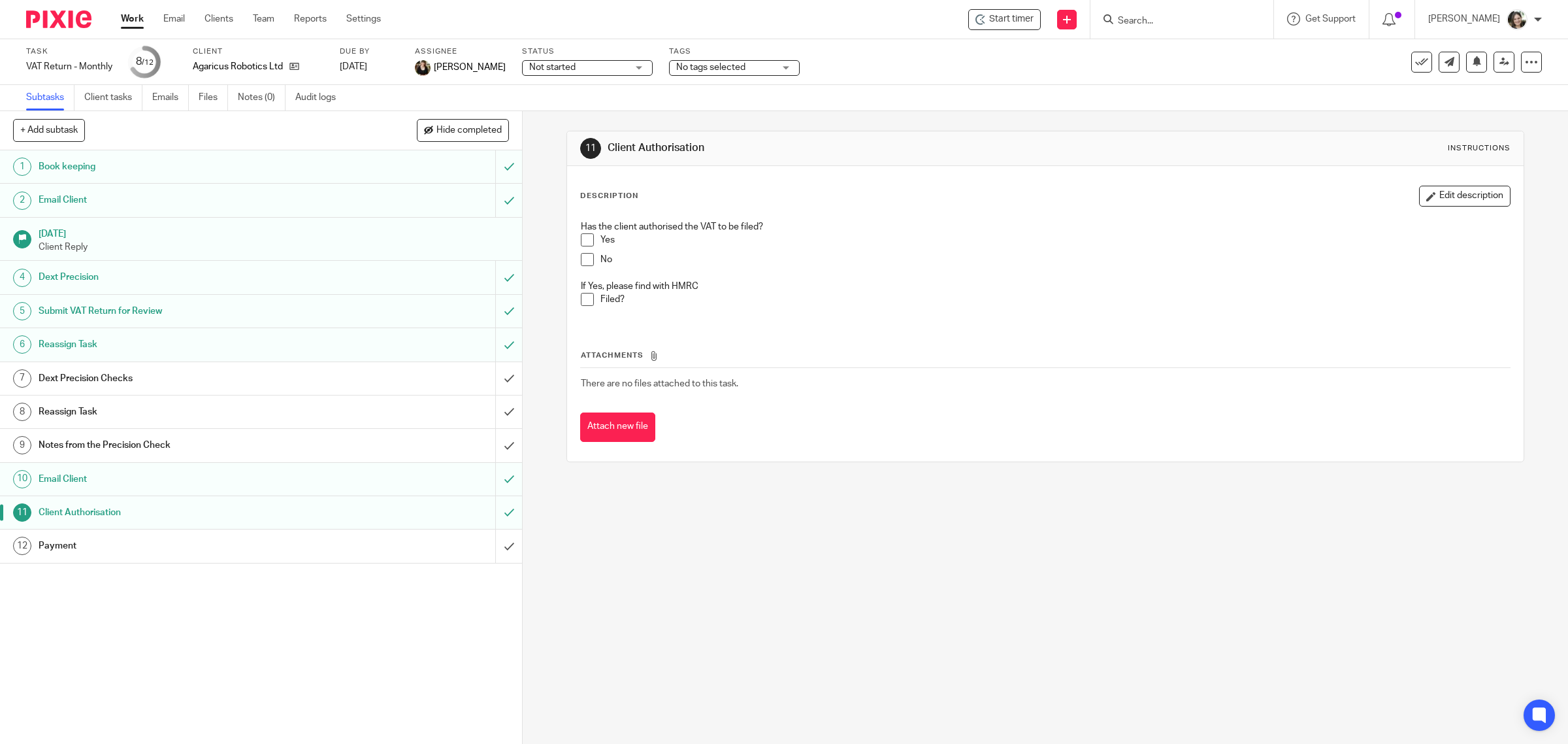
click at [589, 240] on span at bounding box center [587, 239] width 13 height 13
click at [581, 298] on span at bounding box center [587, 299] width 13 height 13
click at [345, 548] on div "Payment" at bounding box center [260, 546] width 444 height 20
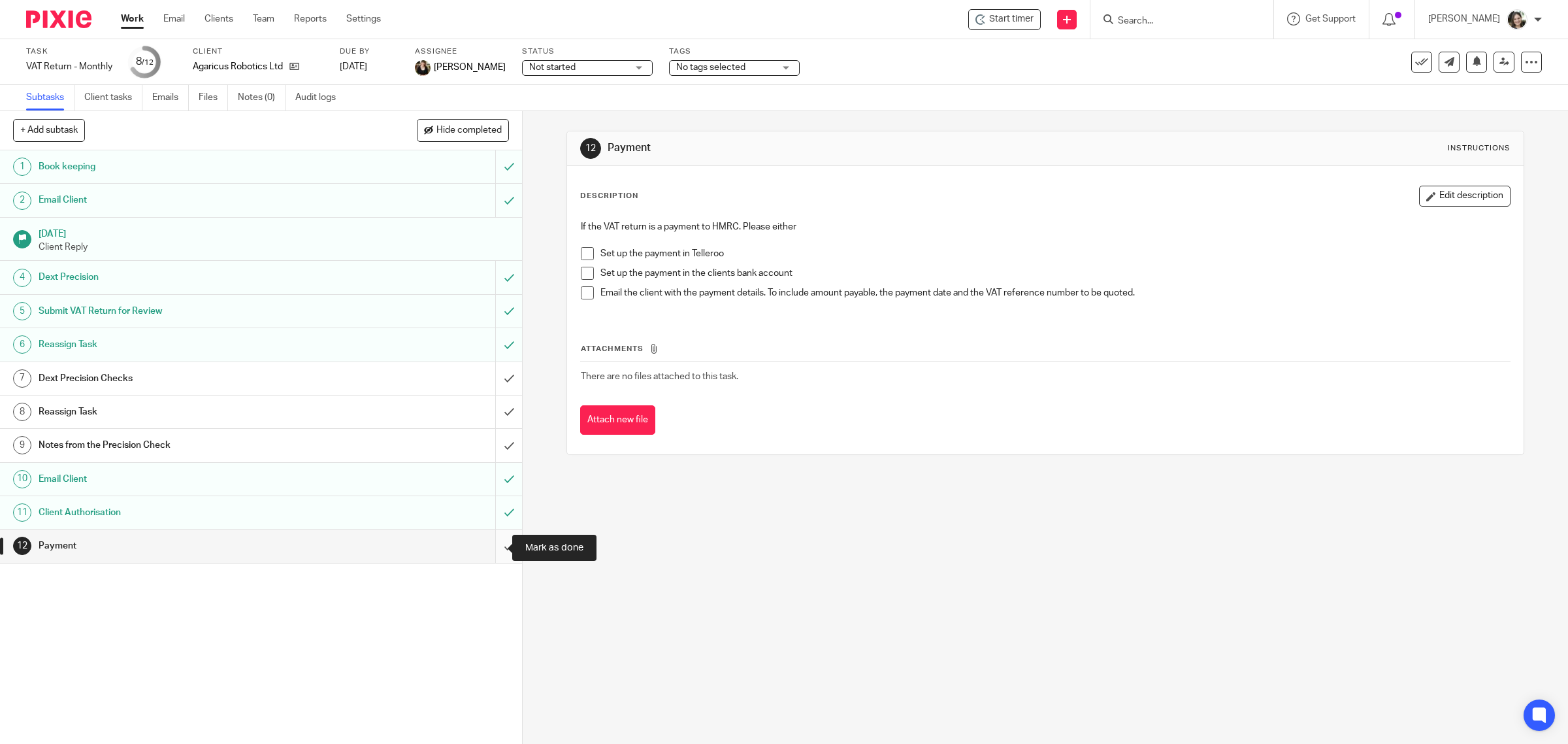
click at [490, 547] on input "submit" at bounding box center [261, 545] width 522 height 32
